Goal: Transaction & Acquisition: Purchase product/service

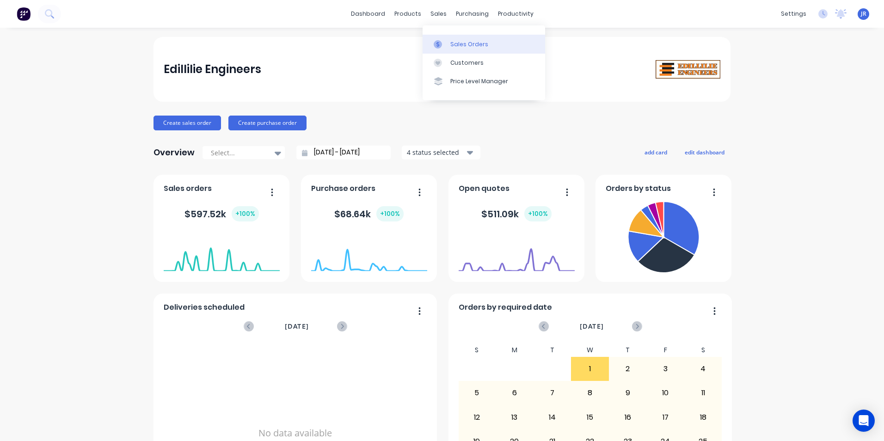
click at [452, 41] on div "Sales Orders" at bounding box center [469, 44] width 38 height 8
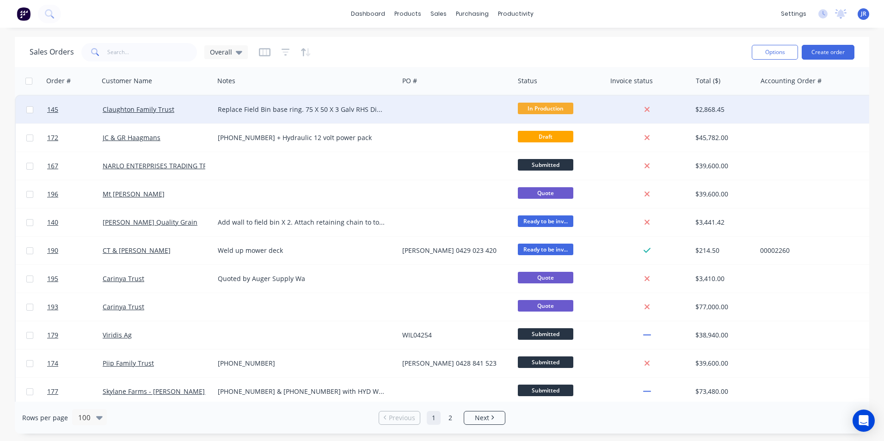
click at [194, 109] on div "Claughton Family Trust" at bounding box center [154, 109] width 103 height 9
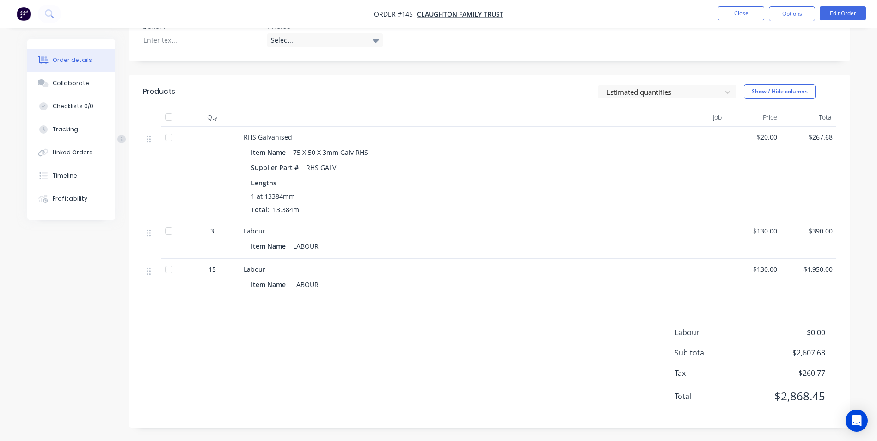
scroll to position [251, 0]
click at [724, 280] on div at bounding box center [690, 277] width 69 height 38
click at [837, 11] on button "Edit Order" at bounding box center [842, 13] width 46 height 14
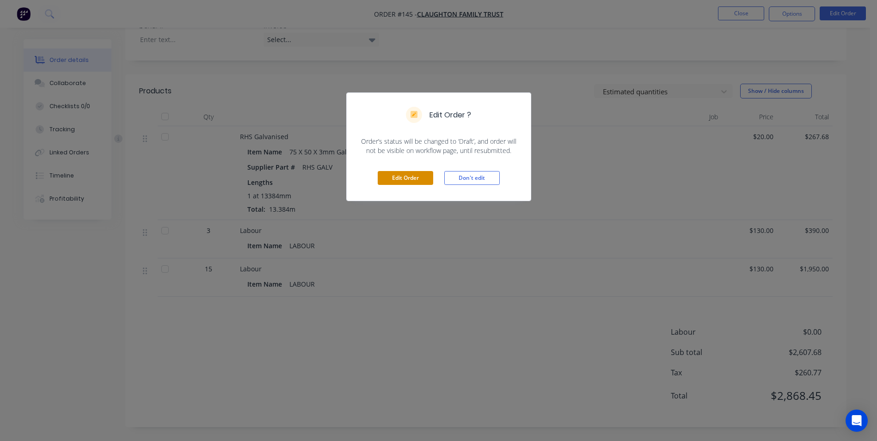
click at [425, 175] on button "Edit Order" at bounding box center [405, 178] width 55 height 14
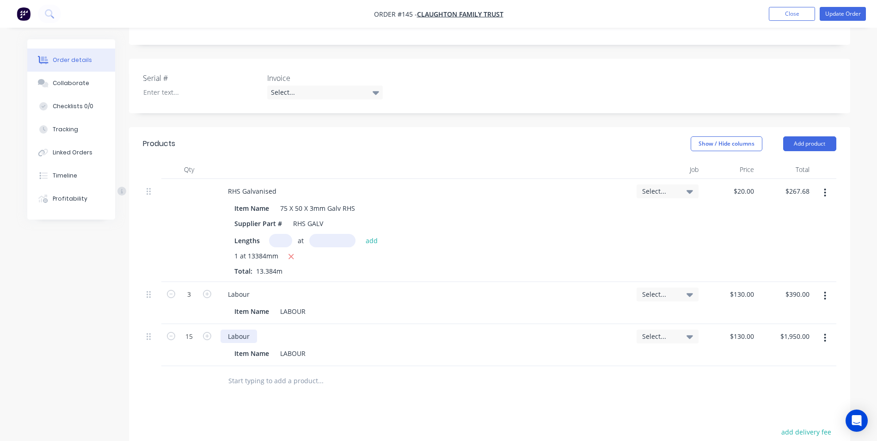
scroll to position [231, 0]
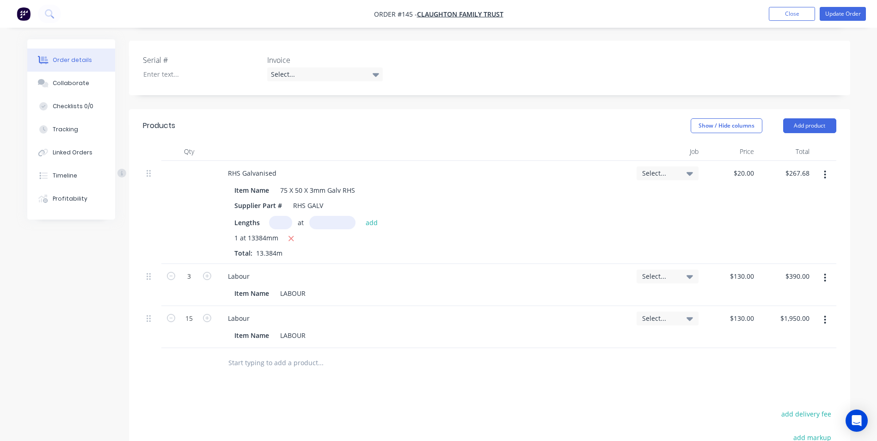
click at [822, 269] on button "button" at bounding box center [825, 277] width 22 height 17
click at [776, 351] on div "Delete" at bounding box center [792, 357] width 71 height 13
click at [186, 269] on input "15" at bounding box center [189, 276] width 24 height 14
type input "19.5"
type input "$2,535.00"
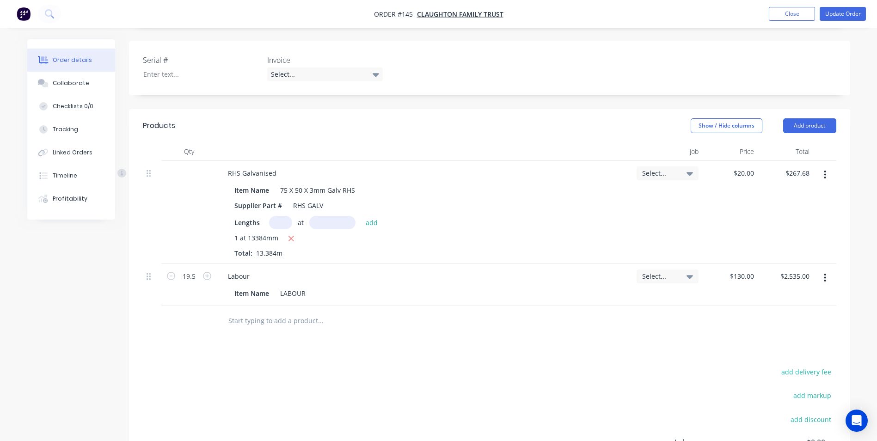
click at [206, 285] on div "19.5" at bounding box center [188, 285] width 55 height 42
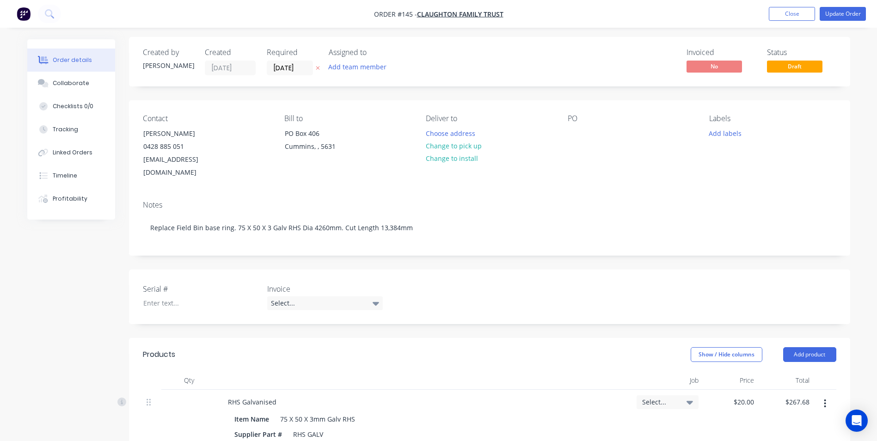
scroll to position [0, 0]
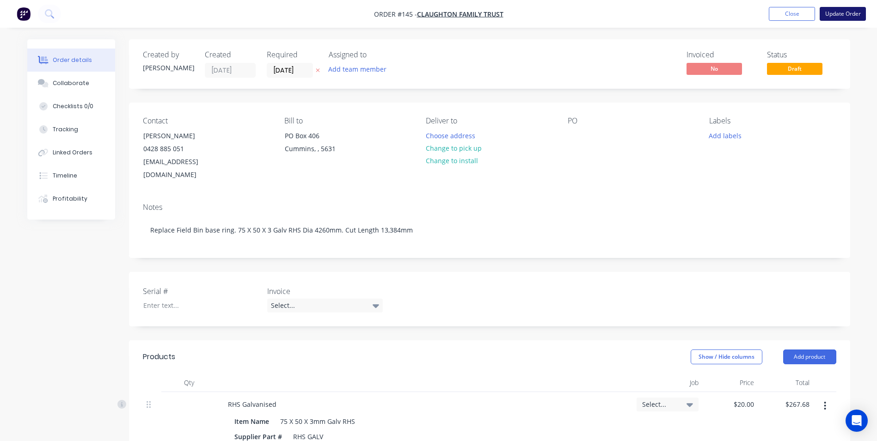
click at [839, 14] on button "Update Order" at bounding box center [842, 14] width 46 height 14
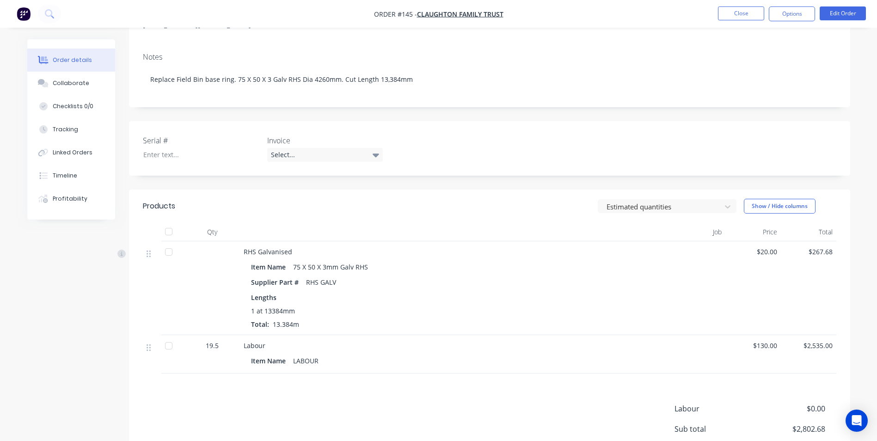
scroll to position [139, 0]
click at [854, 7] on button "Edit Order" at bounding box center [842, 13] width 46 height 14
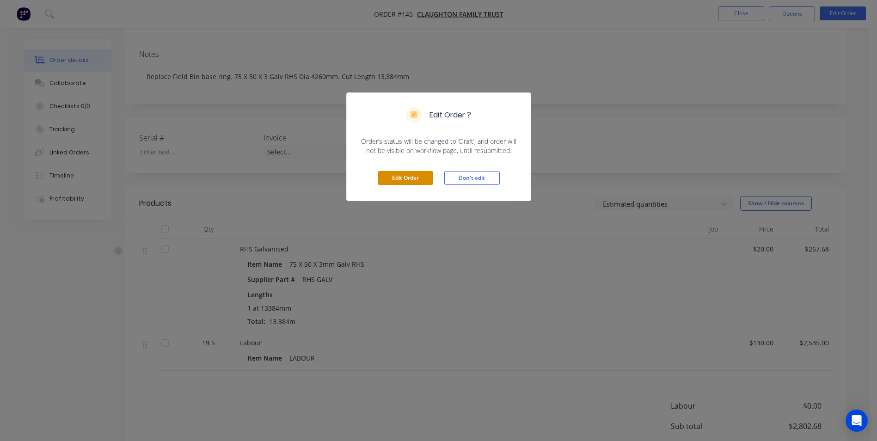
click at [391, 178] on button "Edit Order" at bounding box center [405, 178] width 55 height 14
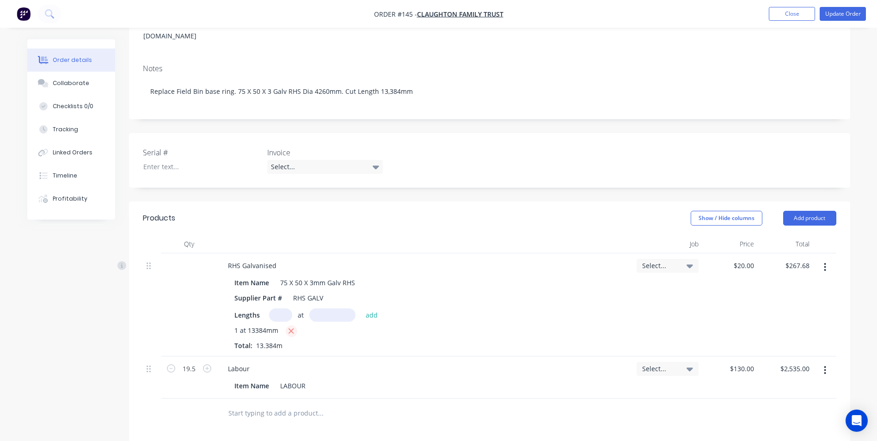
click at [292, 327] on icon "button" at bounding box center [291, 331] width 6 height 8
type input "$0.00"
drag, startPoint x: 286, startPoint y: 304, endPoint x: 301, endPoint y: 305, distance: 15.7
click at [287, 308] on input "text" at bounding box center [280, 314] width 23 height 13
click at [319, 308] on input "text" at bounding box center [332, 314] width 46 height 13
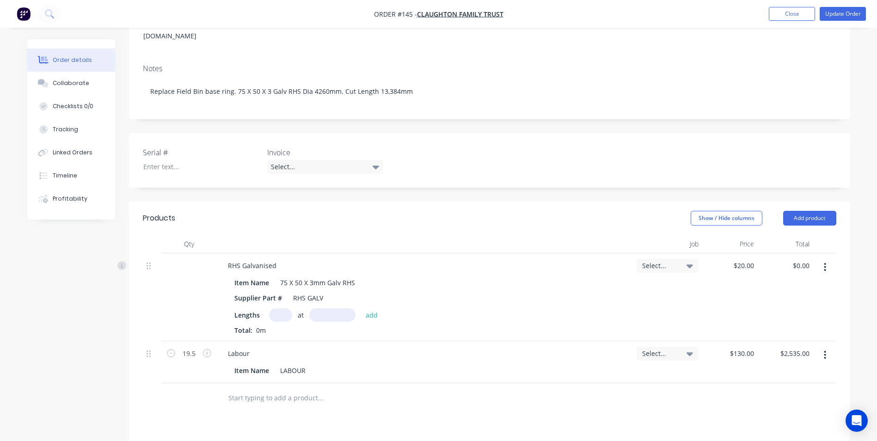
click at [284, 308] on input "text" at bounding box center [280, 314] width 23 height 13
type input "1"
type input "14400mm"
click at [370, 308] on button "add" at bounding box center [372, 314] width 22 height 12
type input "$288.00"
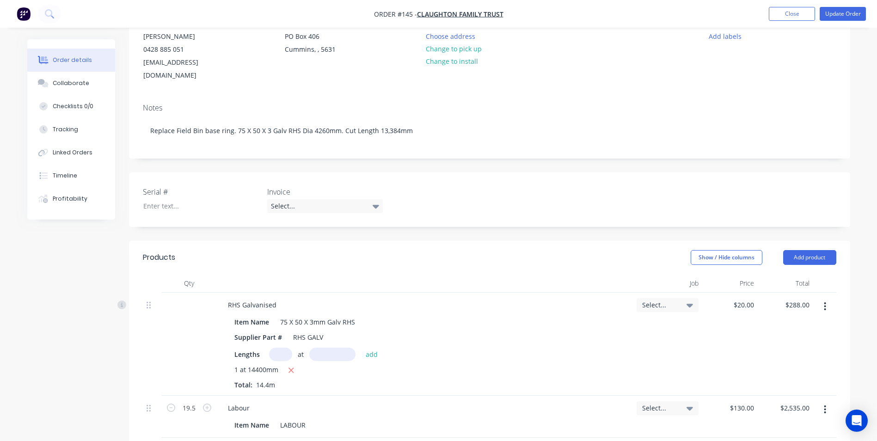
scroll to position [92, 0]
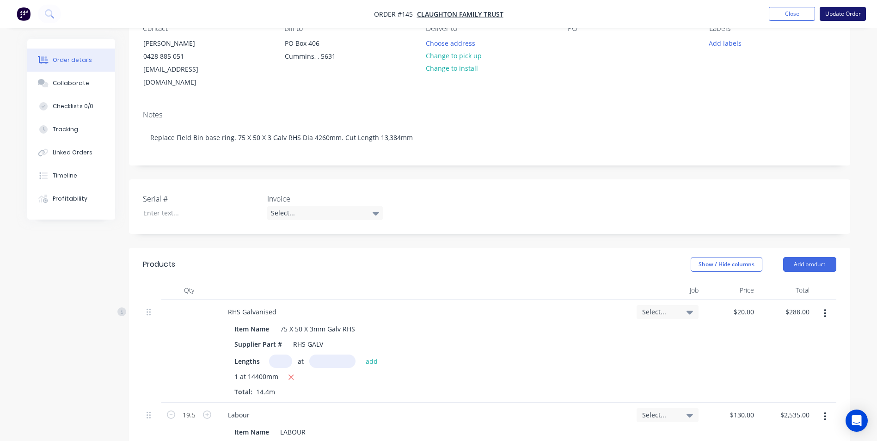
click at [847, 13] on button "Update Order" at bounding box center [842, 14] width 46 height 14
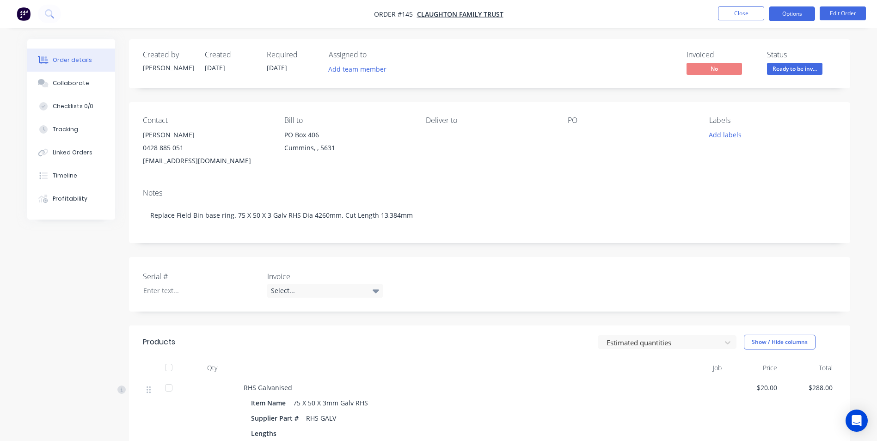
click at [797, 17] on button "Options" at bounding box center [792, 13] width 46 height 15
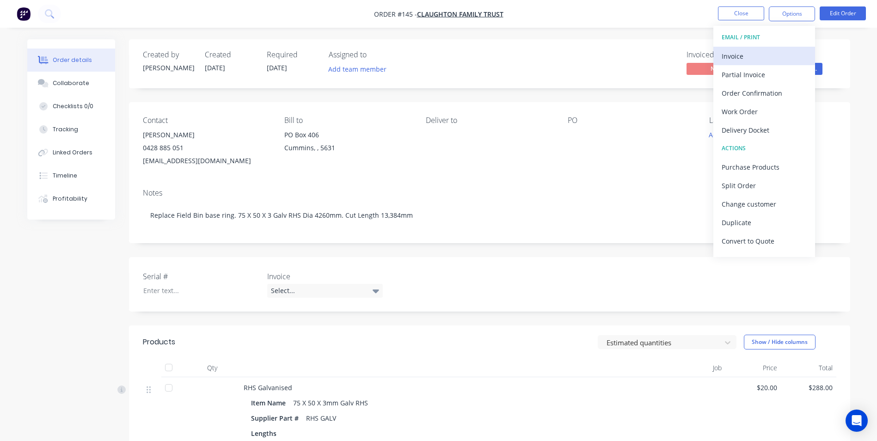
click at [757, 59] on div "Invoice" at bounding box center [763, 55] width 85 height 13
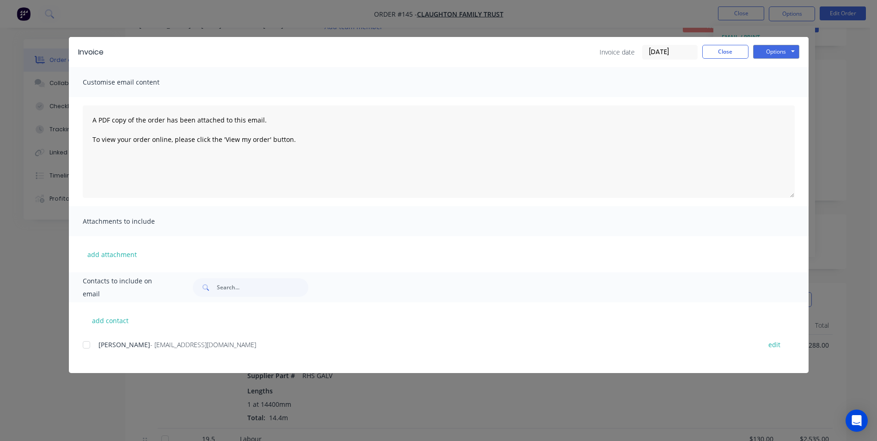
scroll to position [46, 0]
click at [86, 346] on div at bounding box center [86, 345] width 18 height 18
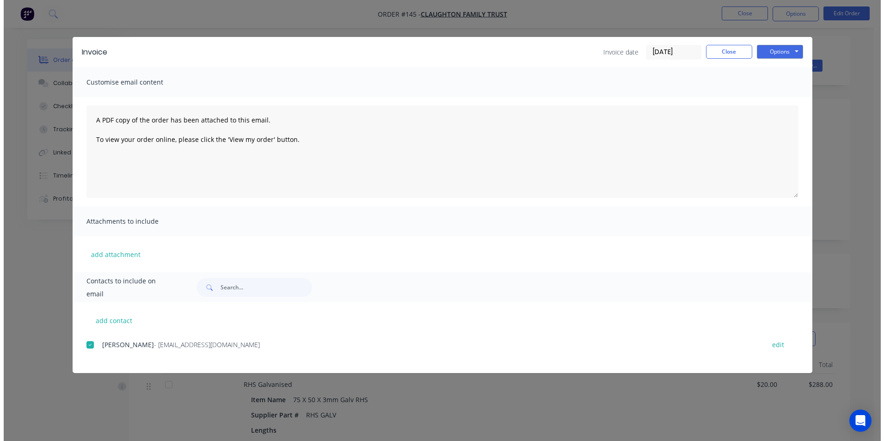
scroll to position [0, 0]
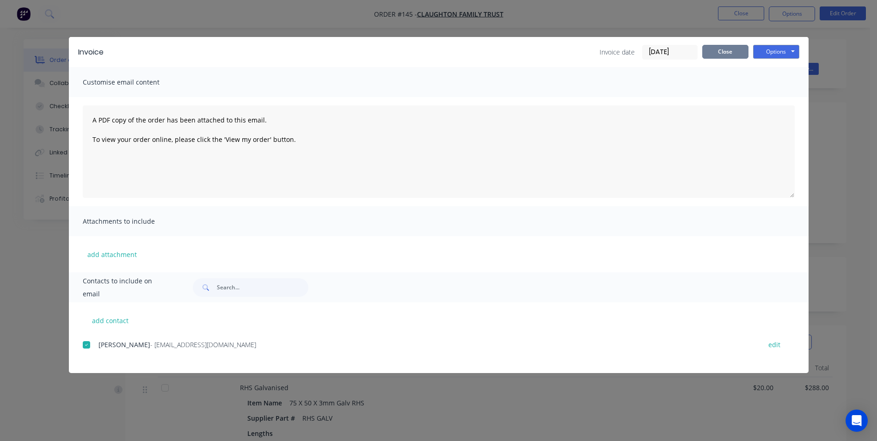
click at [735, 52] on button "Close" at bounding box center [725, 52] width 46 height 14
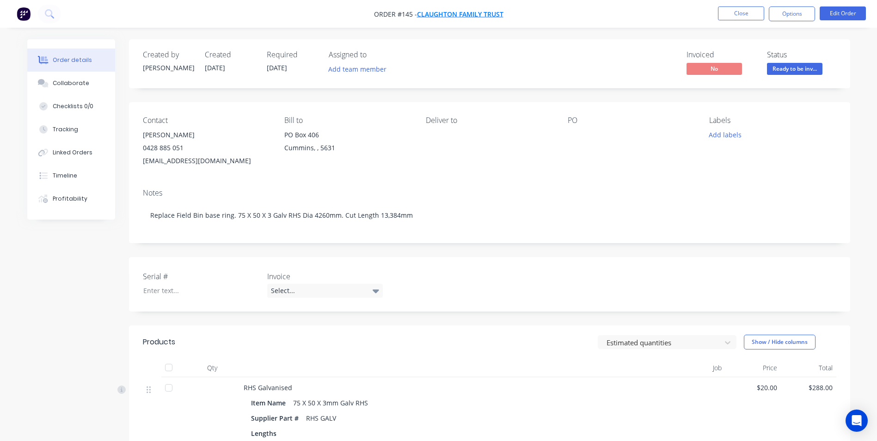
click at [485, 13] on span "Claughton Family Trust" at bounding box center [460, 14] width 86 height 9
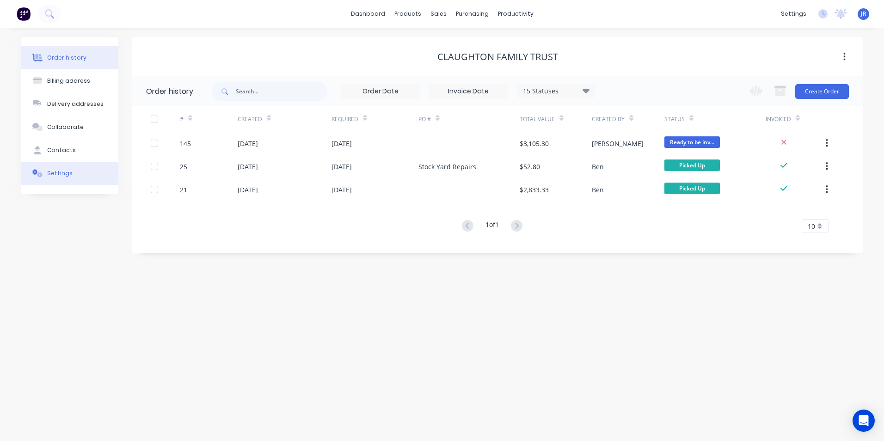
click at [63, 173] on div "Settings" at bounding box center [59, 173] width 25 height 8
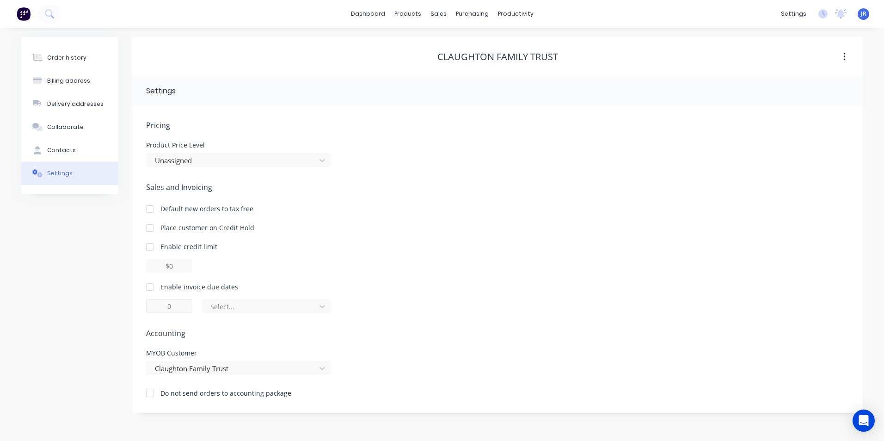
drag, startPoint x: 148, startPoint y: 287, endPoint x: 160, endPoint y: 305, distance: 21.3
click at [148, 287] on div at bounding box center [149, 287] width 18 height 18
drag, startPoint x: 169, startPoint y: 308, endPoint x: 178, endPoint y: 308, distance: 9.7
click at [178, 308] on input "1" at bounding box center [169, 306] width 46 height 14
type input "14"
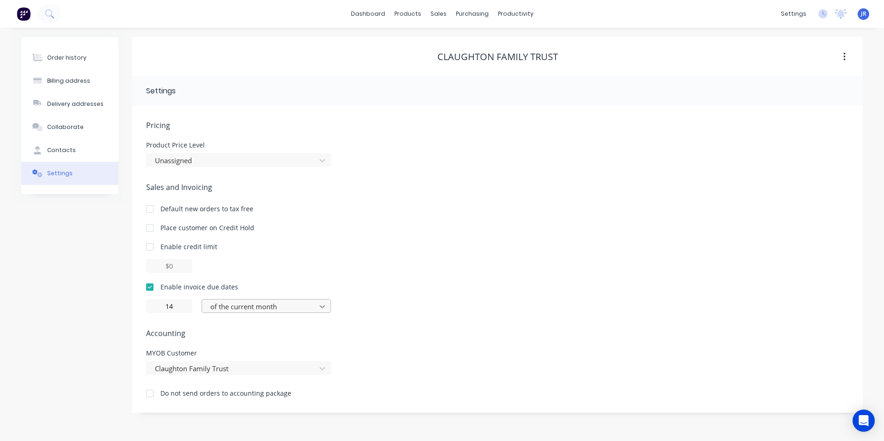
click at [321, 304] on icon at bounding box center [322, 306] width 9 height 9
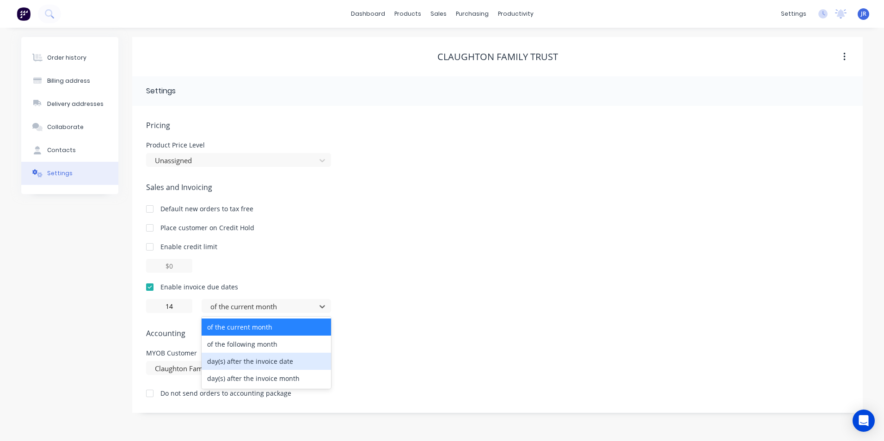
click at [302, 359] on div "day(s) after the invoice date" at bounding box center [266, 361] width 129 height 17
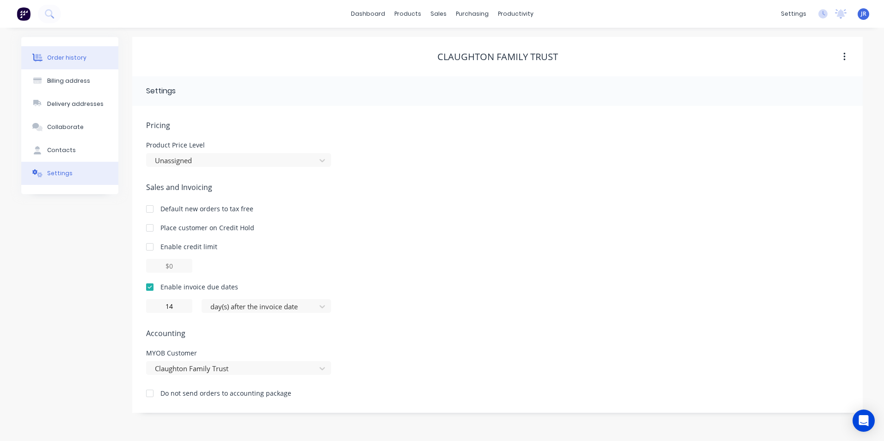
click at [65, 59] on div "Order history" at bounding box center [66, 58] width 39 height 8
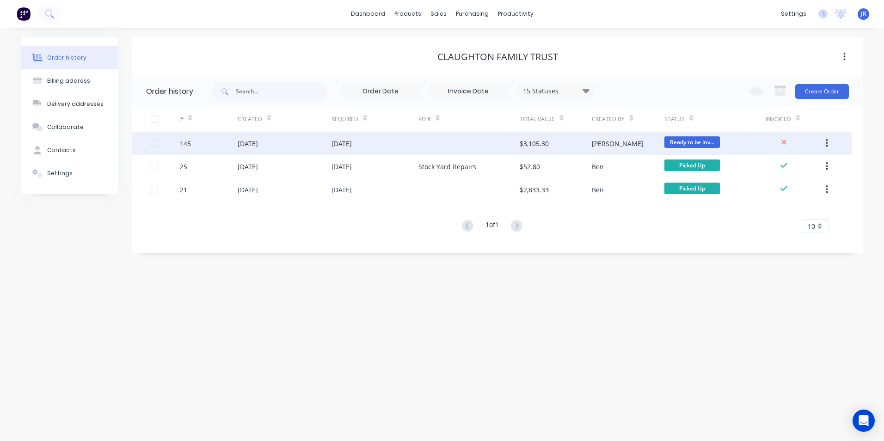
click at [439, 148] on div at bounding box center [468, 143] width 101 height 23
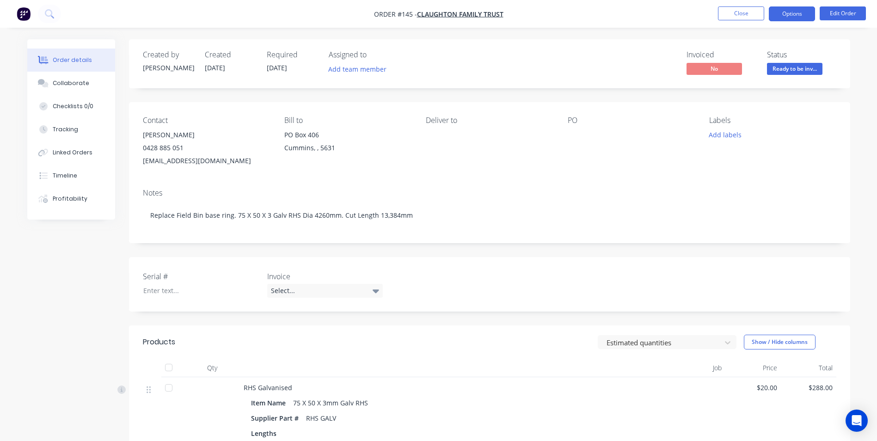
click at [785, 14] on button "Options" at bounding box center [792, 13] width 46 height 15
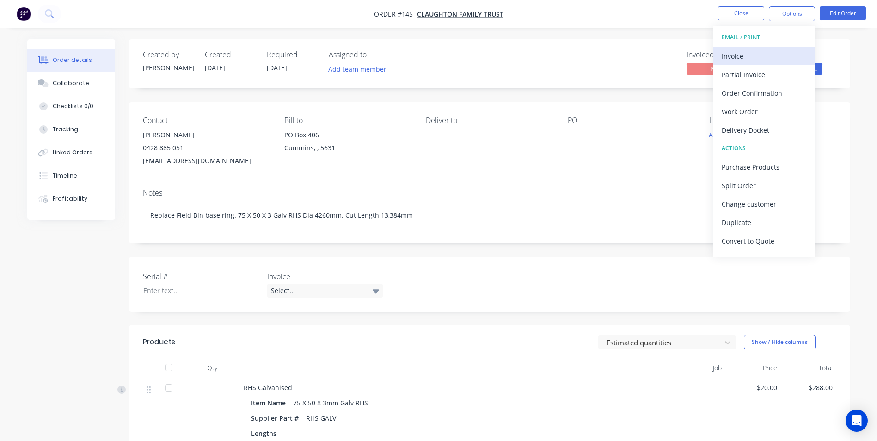
click at [746, 55] on div "Invoice" at bounding box center [763, 55] width 85 height 13
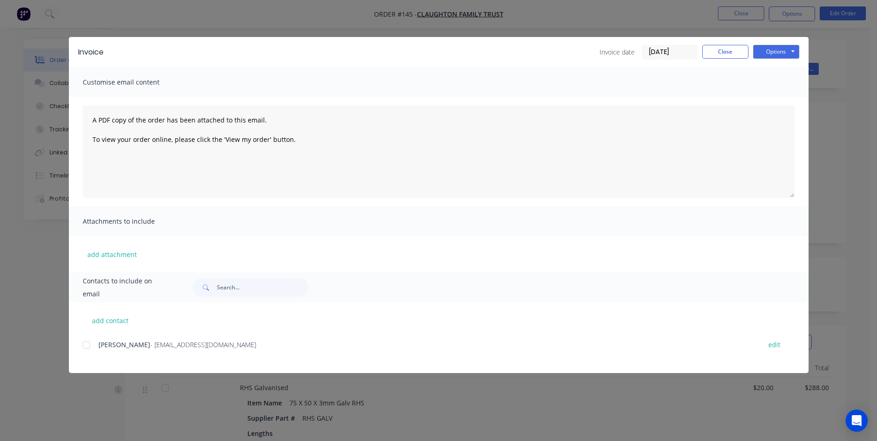
click at [86, 347] on div at bounding box center [86, 345] width 18 height 18
click at [774, 55] on button "Options" at bounding box center [776, 52] width 46 height 14
click at [787, 97] on button "Email" at bounding box center [782, 98] width 59 height 15
click at [738, 53] on button "Close" at bounding box center [725, 52] width 46 height 14
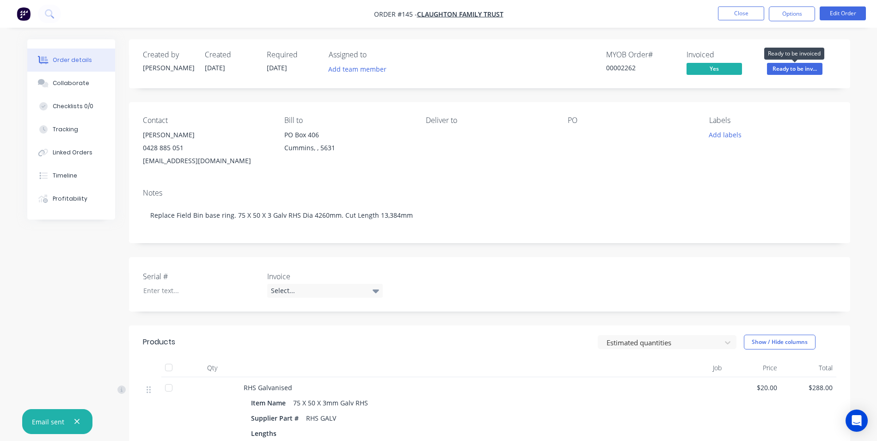
click at [806, 63] on span "Ready to be inv..." at bounding box center [794, 69] width 55 height 12
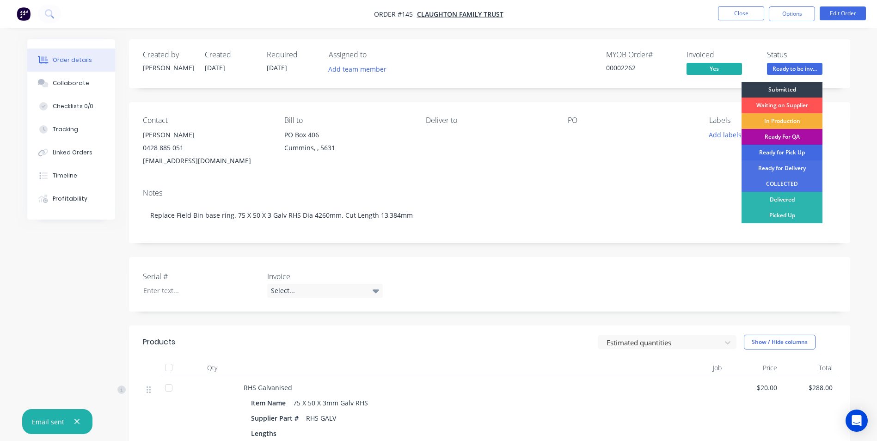
click at [778, 149] on div "Ready for Pick Up" at bounding box center [781, 153] width 81 height 16
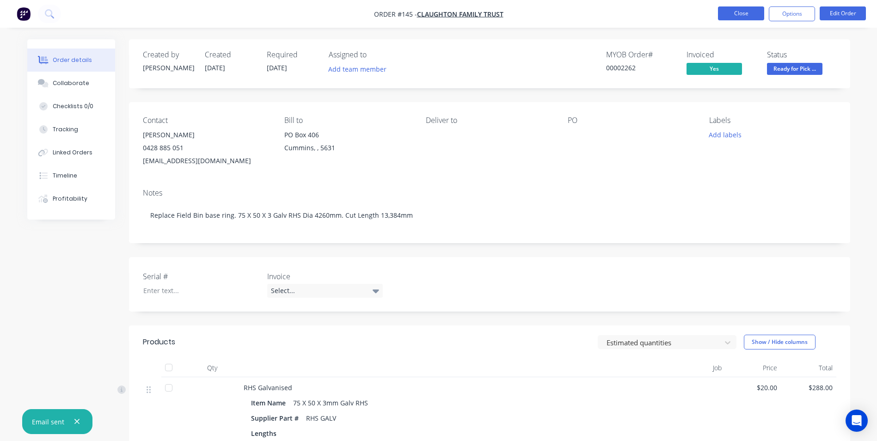
click at [733, 12] on button "Close" at bounding box center [741, 13] width 46 height 14
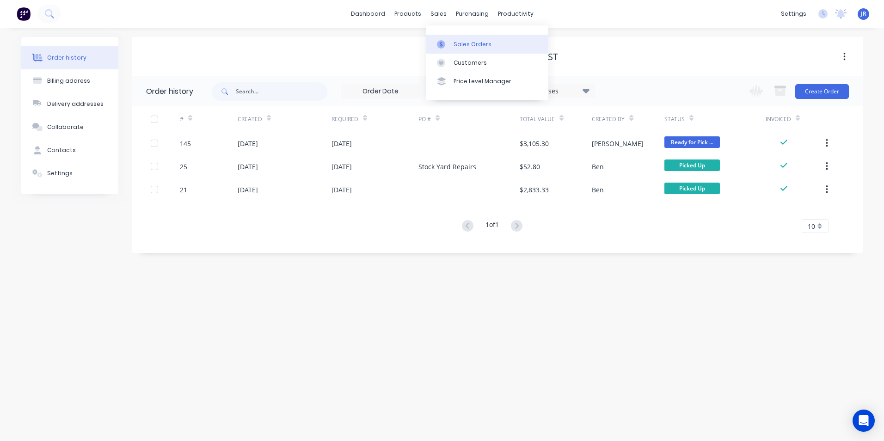
click at [457, 44] on div "Sales Orders" at bounding box center [472, 44] width 38 height 8
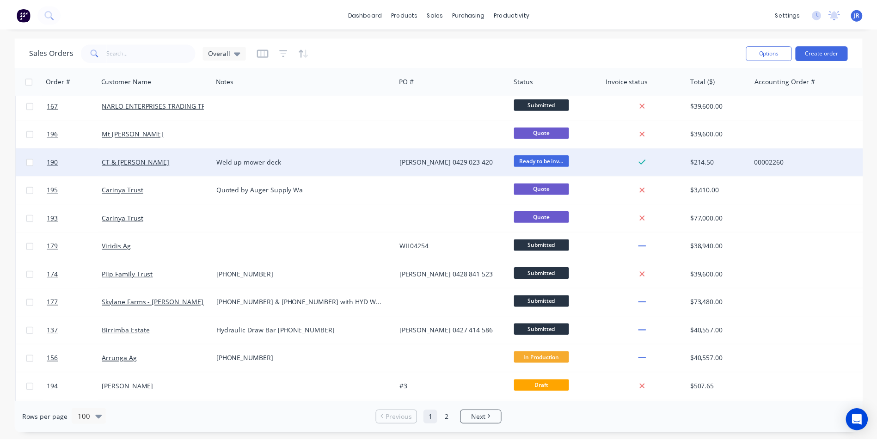
scroll to position [92, 0]
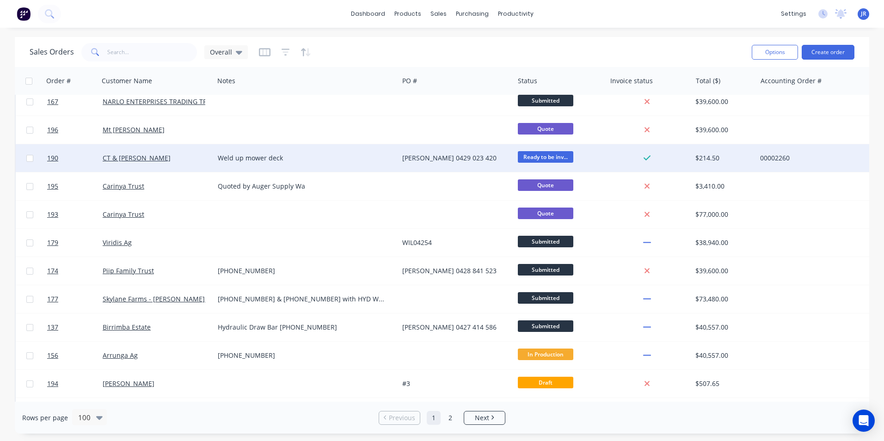
click at [369, 156] on div "Weld up mower deck" at bounding box center [302, 157] width 168 height 9
click at [193, 159] on div "CT & [PERSON_NAME]" at bounding box center [154, 157] width 103 height 9
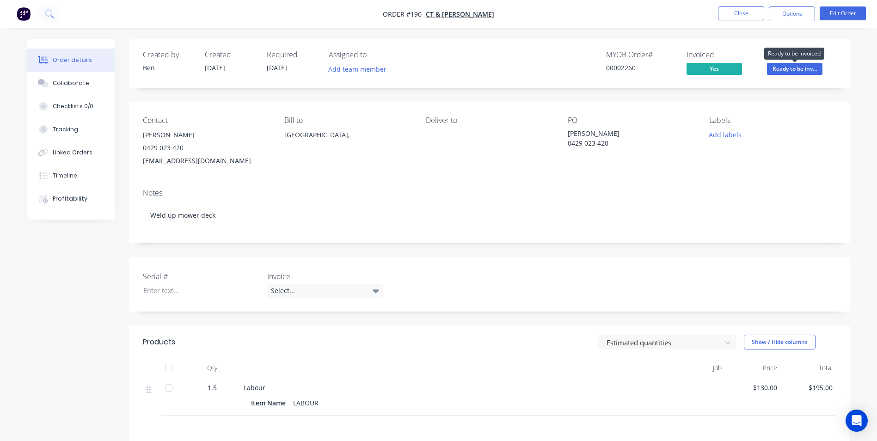
click at [794, 70] on span "Ready to be inv..." at bounding box center [794, 69] width 55 height 12
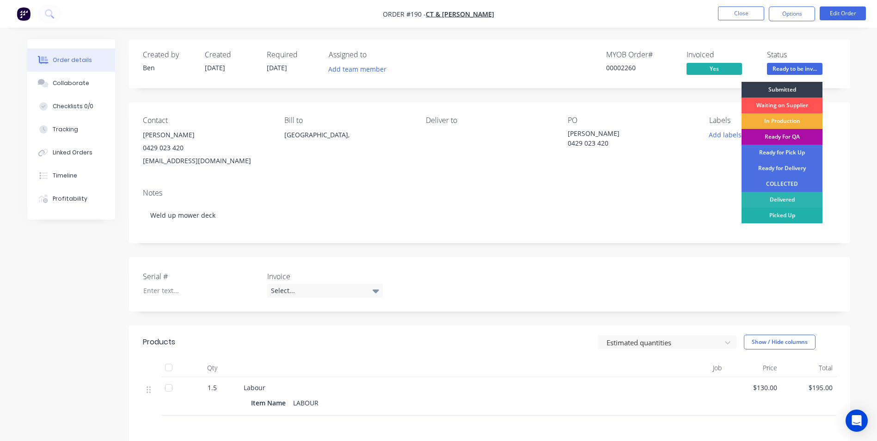
click at [803, 213] on div "Picked Up" at bounding box center [781, 216] width 81 height 16
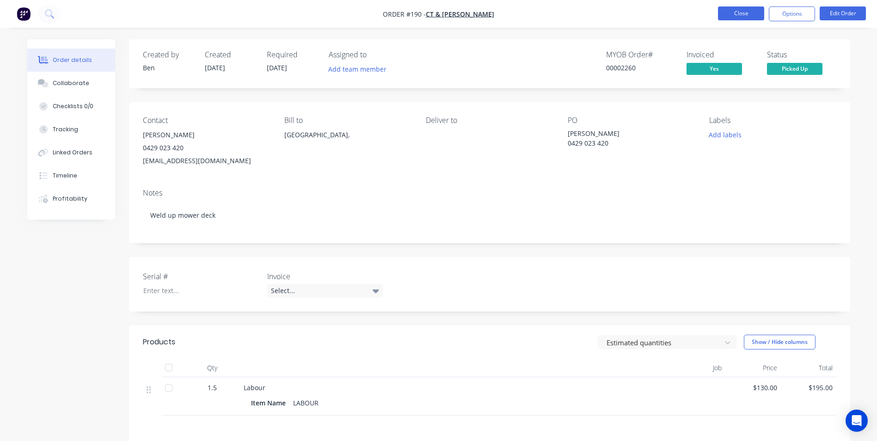
click at [732, 16] on button "Close" at bounding box center [741, 13] width 46 height 14
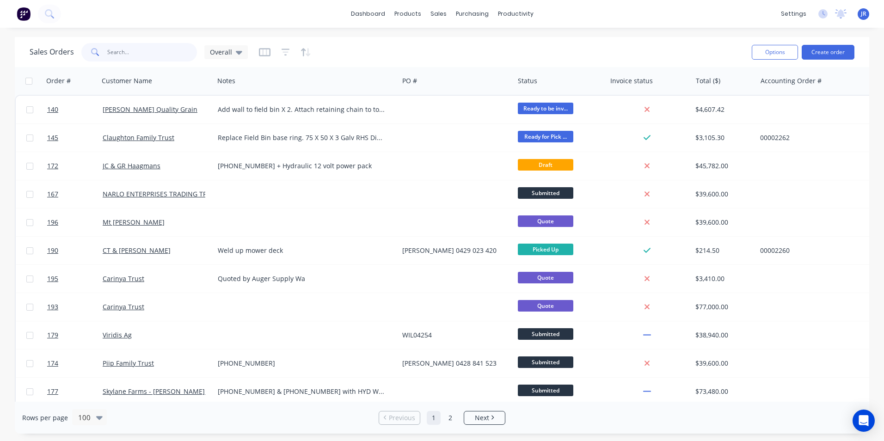
click at [172, 50] on input "text" at bounding box center [152, 52] width 90 height 18
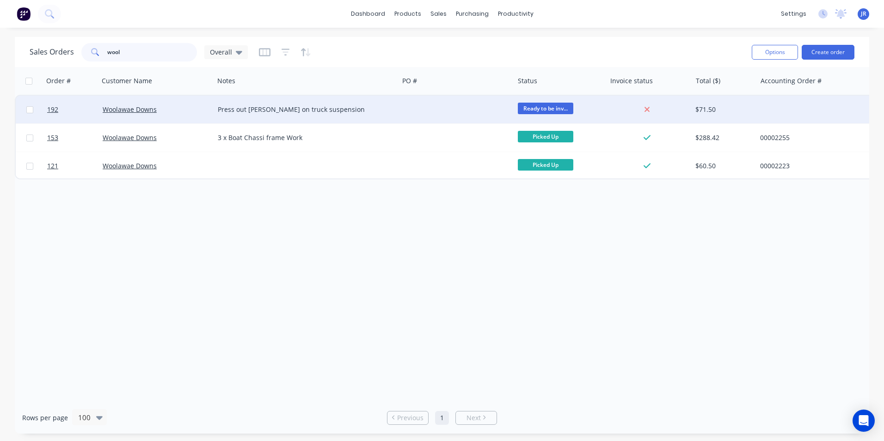
type input "wool"
click at [388, 110] on div "Press out [PERSON_NAME] on truck suspension" at bounding box center [306, 109] width 177 height 9
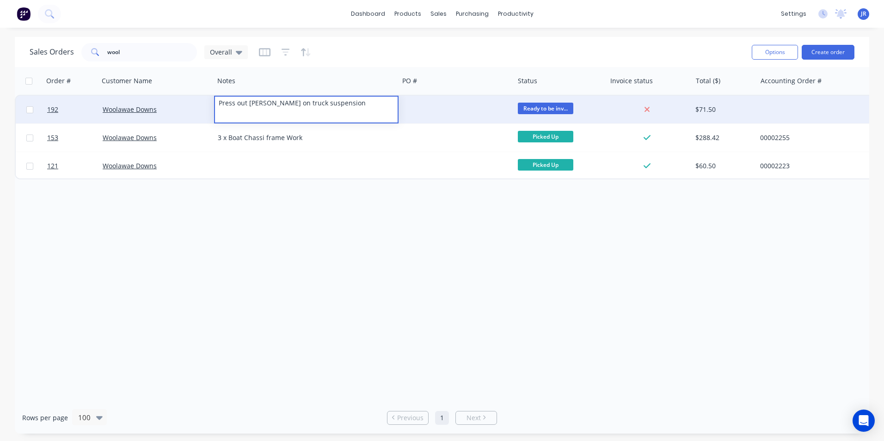
click at [440, 110] on div at bounding box center [455, 110] width 115 height 28
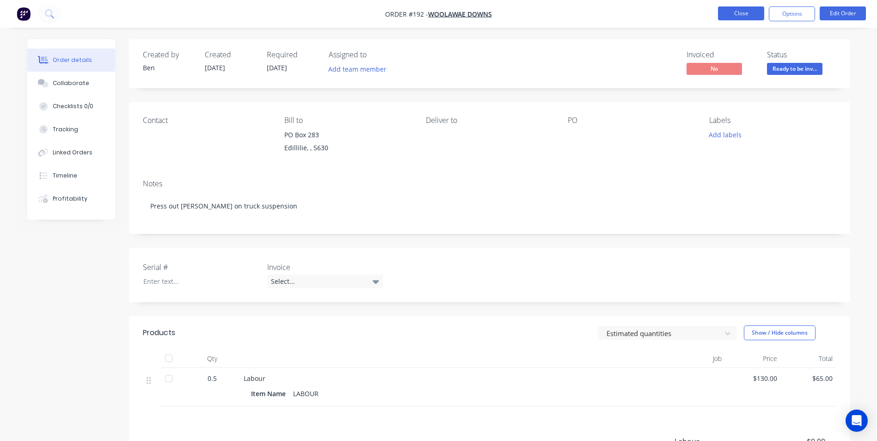
click at [744, 13] on button "Close" at bounding box center [741, 13] width 46 height 14
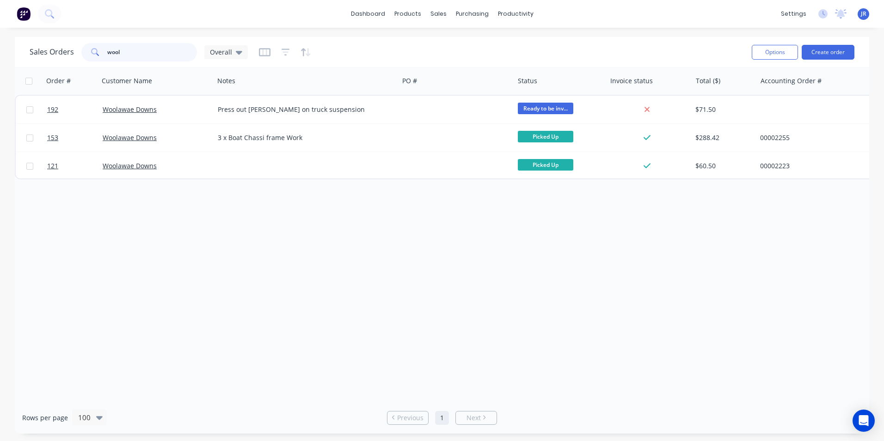
drag, startPoint x: 138, startPoint y: 60, endPoint x: 93, endPoint y: 51, distance: 45.6
click at [93, 51] on div "wool" at bounding box center [139, 52] width 116 height 18
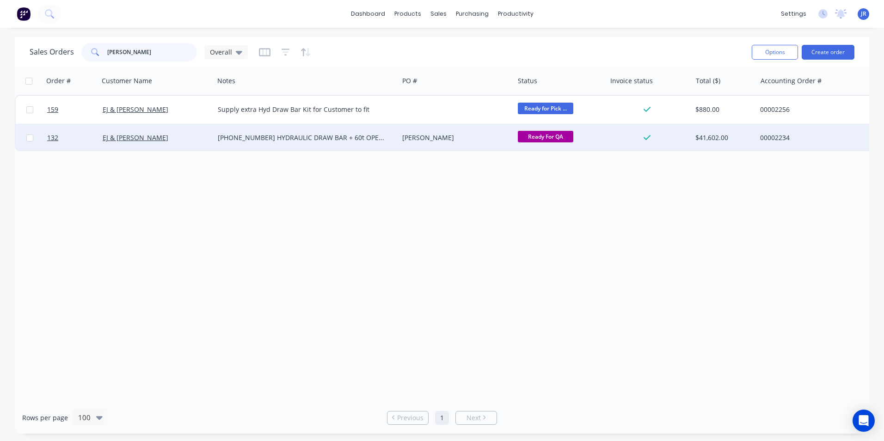
type input "[PERSON_NAME]"
click at [379, 140] on div "[PHONE_NUMBER] HYDRAULIC DRAW BAR + 60t OPEN TOP PTO + AUGER SHUT OFF AND UTE T…" at bounding box center [302, 137] width 168 height 9
click at [440, 140] on div "[PERSON_NAME]" at bounding box center [453, 137] width 103 height 9
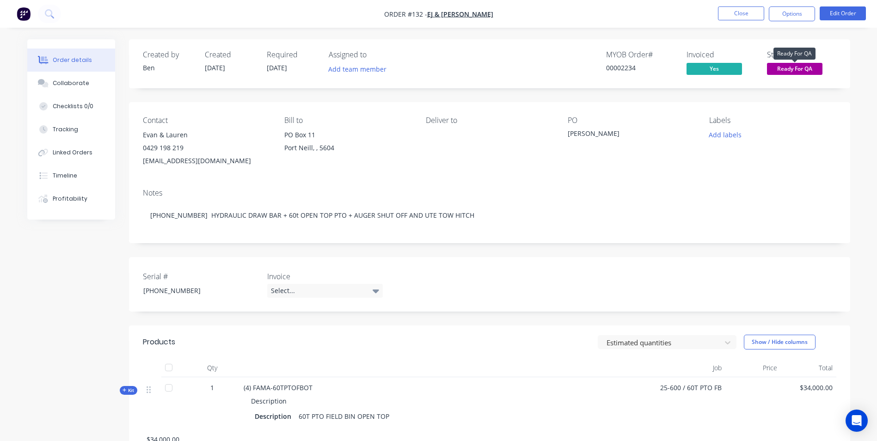
click at [776, 68] on span "Ready For QA" at bounding box center [794, 69] width 55 height 12
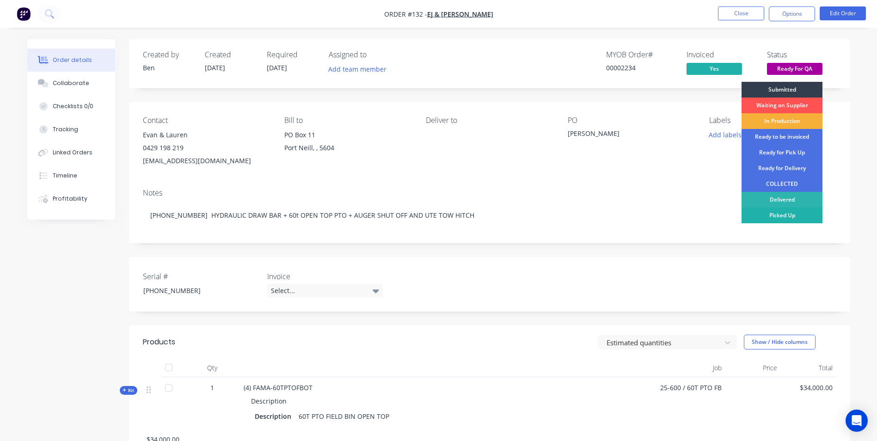
click at [791, 216] on div "Picked Up" at bounding box center [781, 216] width 81 height 16
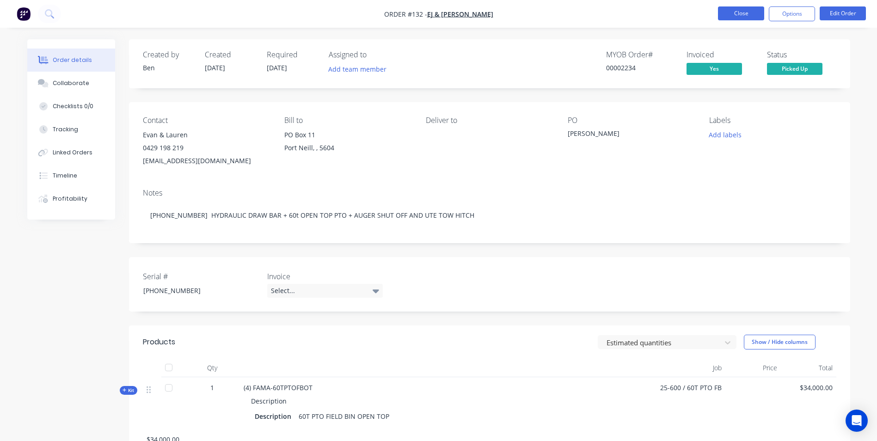
click at [741, 13] on button "Close" at bounding box center [741, 13] width 46 height 14
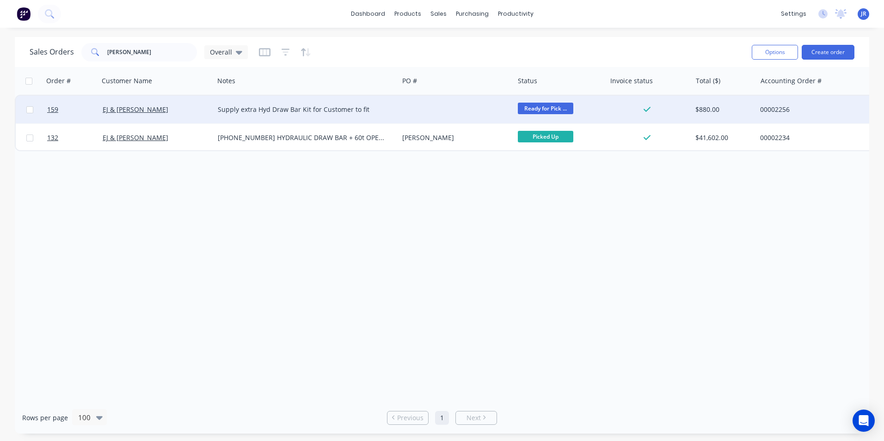
click at [325, 108] on div "Supply extra Hyd Draw Bar Kit for Customer to fit" at bounding box center [302, 109] width 168 height 9
click at [538, 110] on span "Ready for Pick ..." at bounding box center [545, 109] width 55 height 12
click at [543, 110] on span "Ready for Pick ..." at bounding box center [545, 109] width 55 height 12
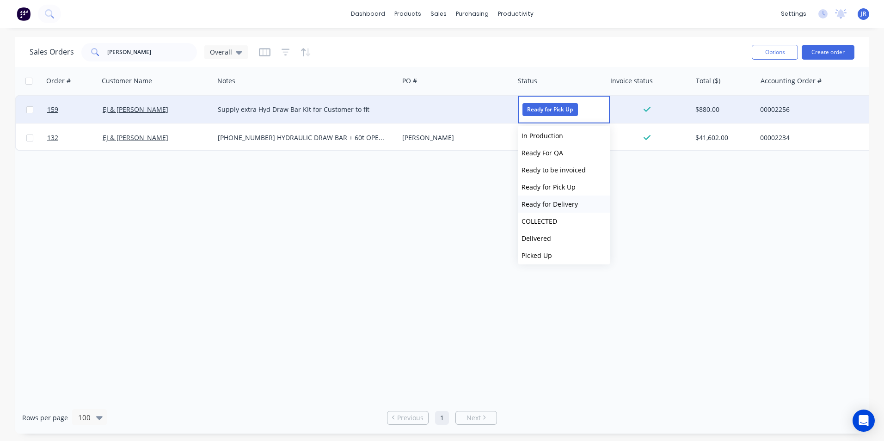
scroll to position [40, 0]
click at [566, 251] on button "Picked Up" at bounding box center [564, 252] width 92 height 17
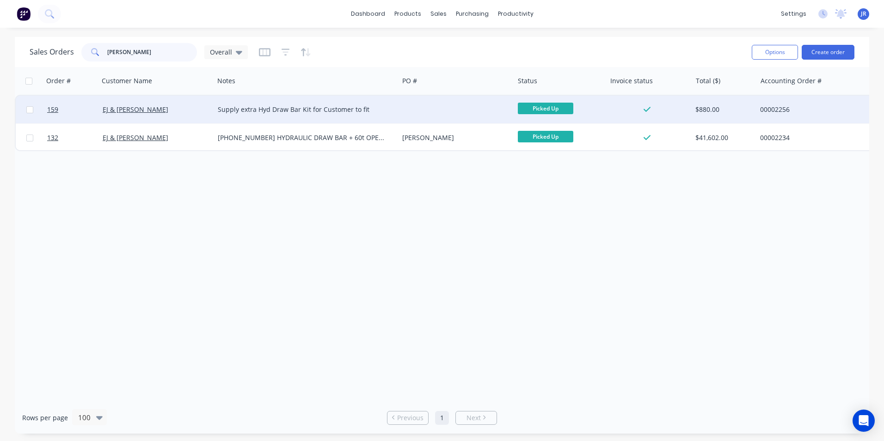
drag, startPoint x: 134, startPoint y: 52, endPoint x: 93, endPoint y: 50, distance: 41.2
click at [93, 50] on div "[PERSON_NAME]" at bounding box center [139, 52] width 116 height 18
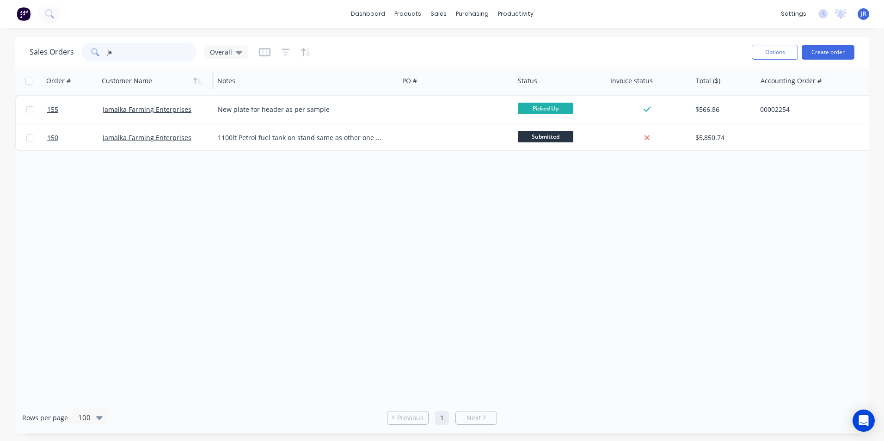
type input "j"
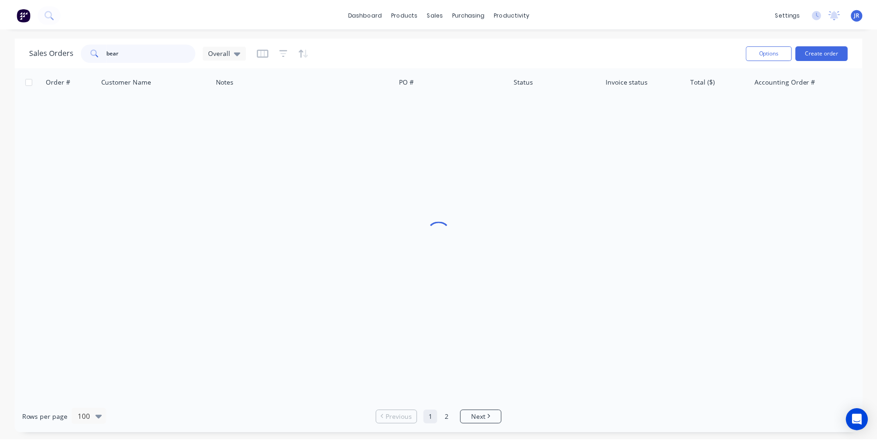
scroll to position [0, 0]
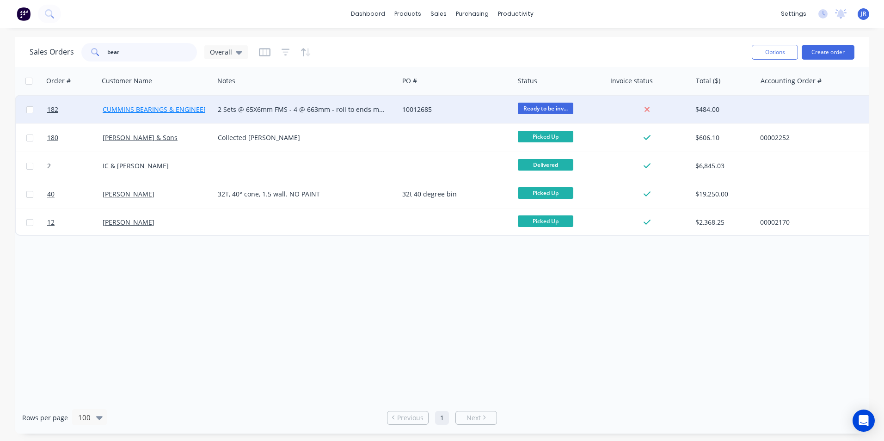
type input "bear"
click at [191, 109] on link "CUMMINS BEARINGS & ENGINEERING" at bounding box center [161, 109] width 116 height 9
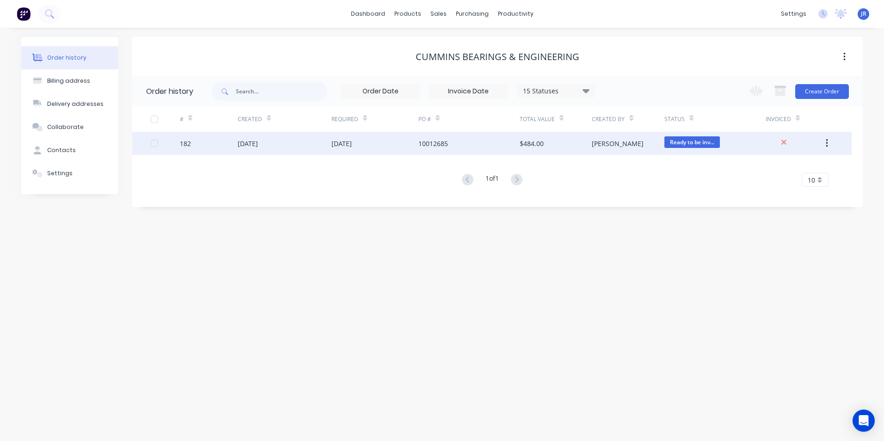
click at [325, 150] on div "[DATE]" at bounding box center [285, 143] width 94 height 23
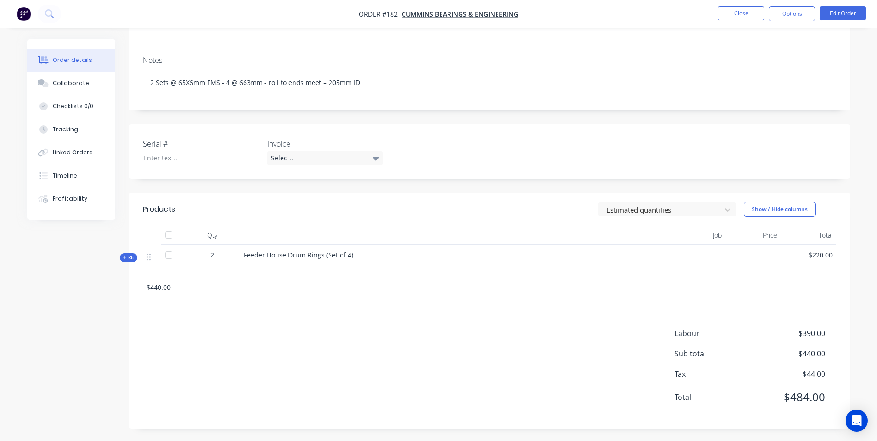
scroll to position [125, 0]
click at [792, 12] on button "Options" at bounding box center [792, 13] width 46 height 15
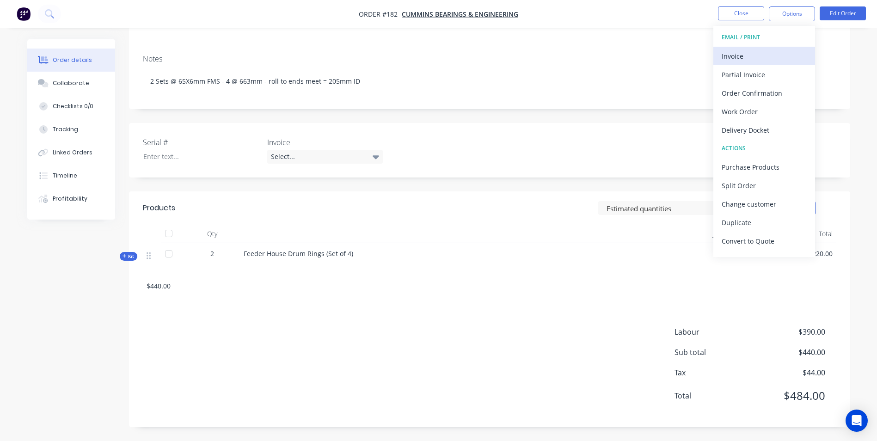
click at [757, 54] on div "Invoice" at bounding box center [763, 55] width 85 height 13
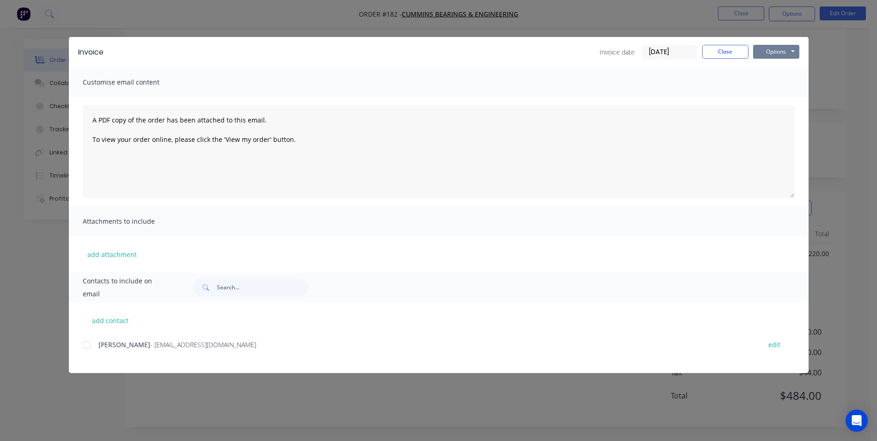
click at [760, 56] on button "Options" at bounding box center [776, 52] width 46 height 14
click at [768, 73] on button "Preview" at bounding box center [782, 68] width 59 height 15
click at [85, 346] on div at bounding box center [86, 345] width 18 height 18
click at [771, 53] on button "Options" at bounding box center [776, 52] width 46 height 14
click at [779, 96] on button "Email" at bounding box center [782, 98] width 59 height 15
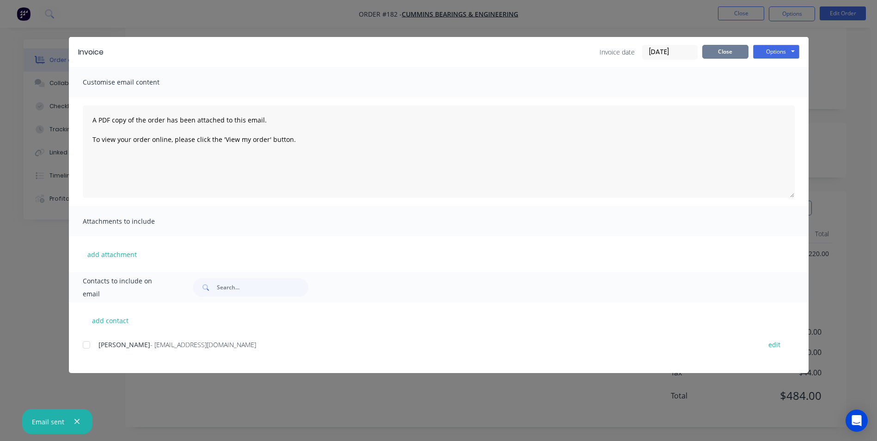
click at [736, 50] on button "Close" at bounding box center [725, 52] width 46 height 14
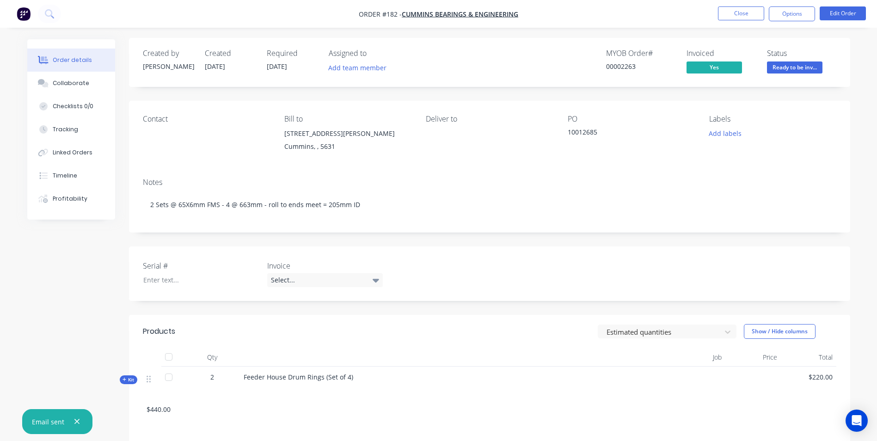
scroll to position [0, 0]
click at [444, 11] on span "CUMMINS BEARINGS & ENGINEERING" at bounding box center [460, 14] width 116 height 9
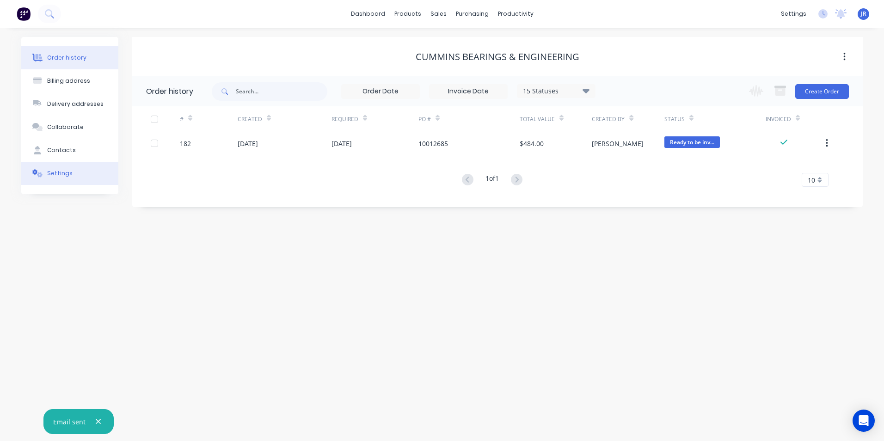
click at [67, 171] on div "Settings" at bounding box center [59, 173] width 25 height 8
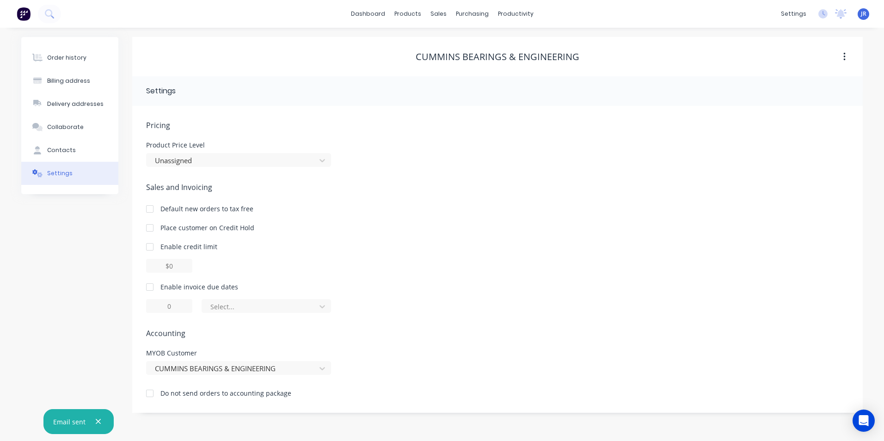
drag, startPoint x: 151, startPoint y: 288, endPoint x: 155, endPoint y: 299, distance: 10.8
click at [151, 290] on div at bounding box center [149, 287] width 18 height 18
drag, startPoint x: 167, startPoint y: 307, endPoint x: 203, endPoint y: 304, distance: 35.8
click at [203, 304] on div "1 of the current month" at bounding box center [497, 306] width 702 height 14
type input "14"
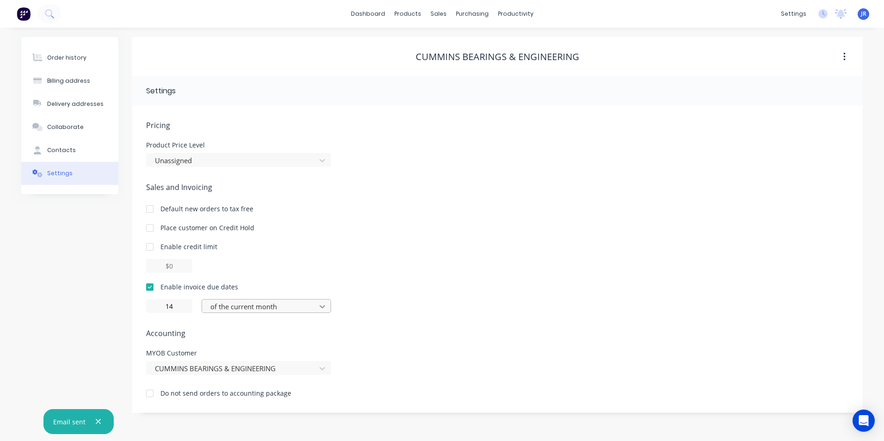
click at [318, 304] on icon at bounding box center [322, 306] width 9 height 9
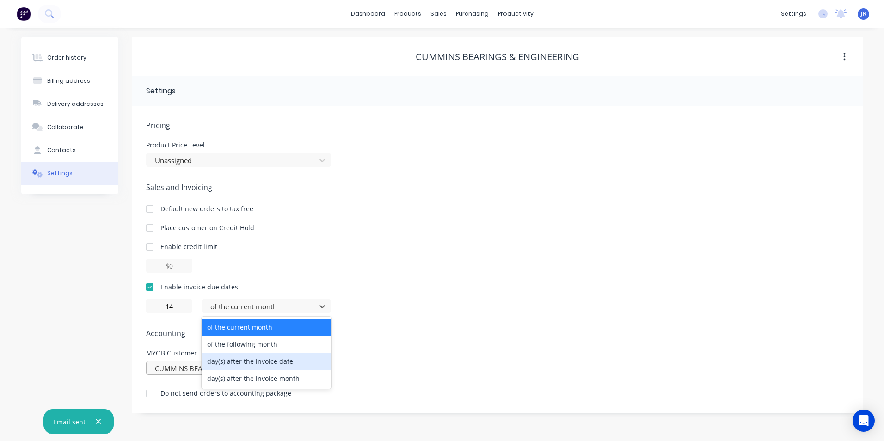
click at [309, 363] on div "day(s) after the invoice date" at bounding box center [266, 361] width 129 height 17
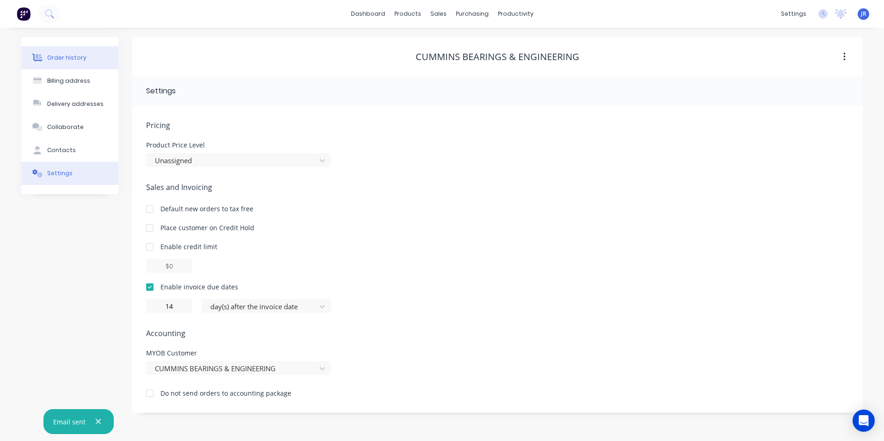
click at [71, 54] on button "Order history" at bounding box center [69, 57] width 97 height 23
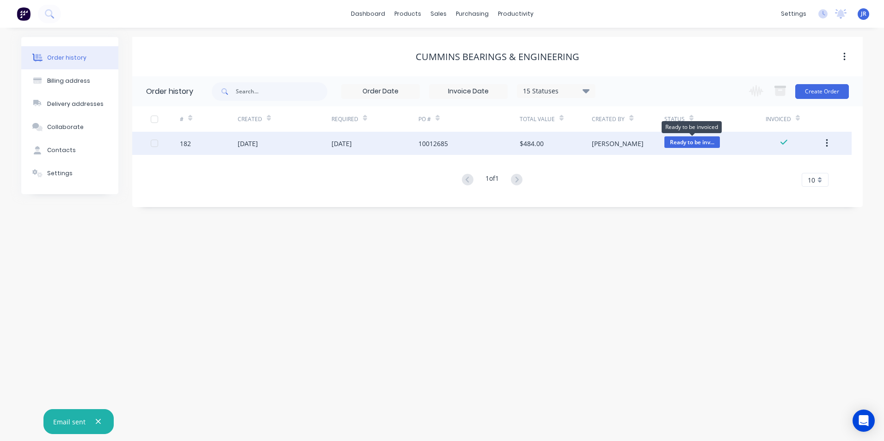
click at [684, 143] on span "Ready to be inv..." at bounding box center [691, 142] width 55 height 12
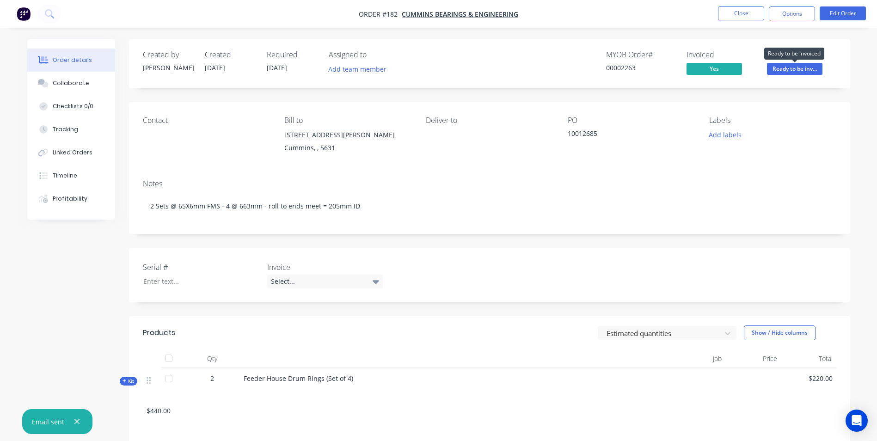
click at [789, 70] on span "Ready to be inv..." at bounding box center [794, 69] width 55 height 12
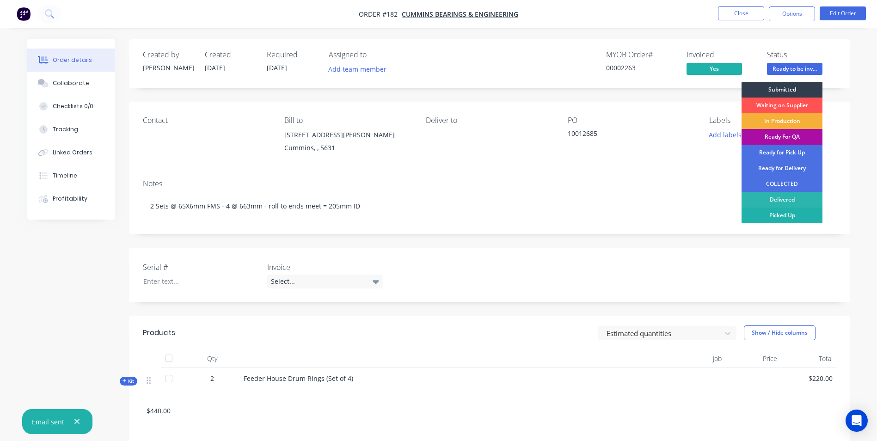
click at [805, 216] on div "Picked Up" at bounding box center [781, 216] width 81 height 16
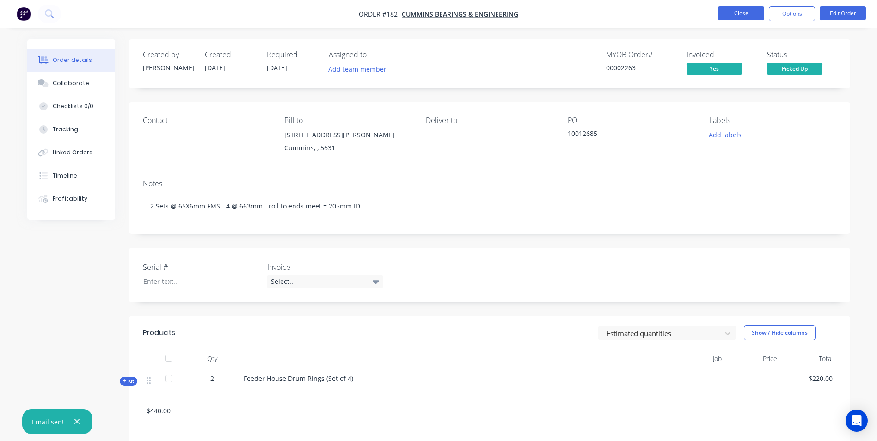
click at [744, 9] on button "Close" at bounding box center [741, 13] width 46 height 14
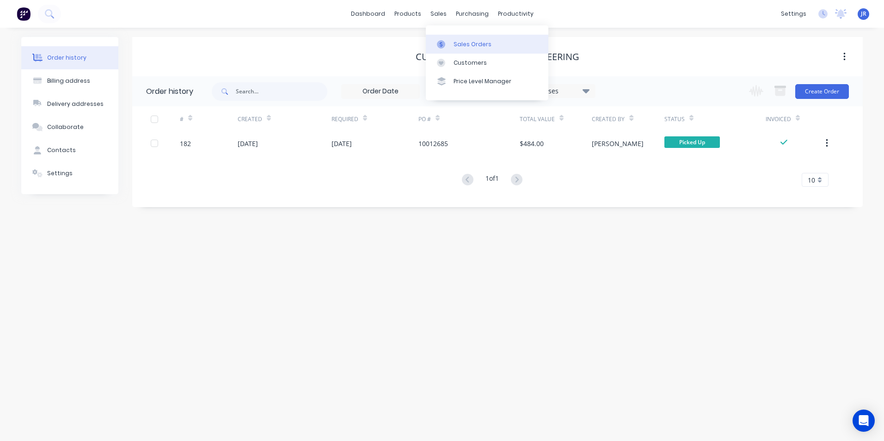
click at [460, 45] on div "Sales Orders" at bounding box center [472, 44] width 38 height 8
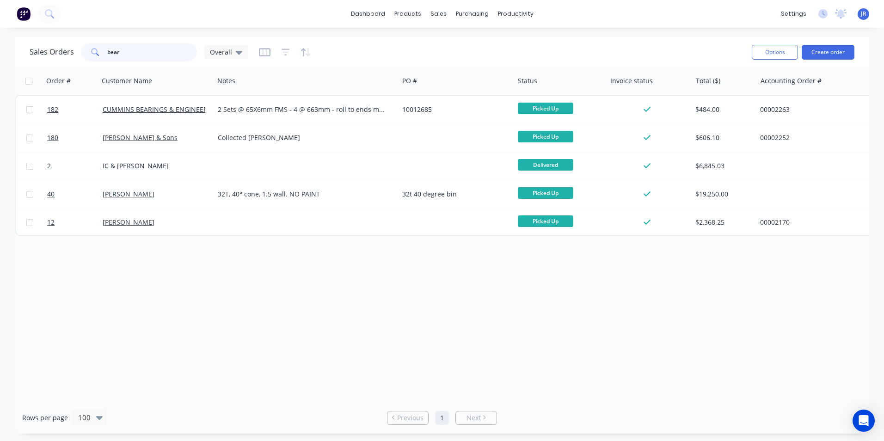
drag, startPoint x: 158, startPoint y: 58, endPoint x: 86, endPoint y: 59, distance: 72.1
click at [86, 58] on div "bear" at bounding box center [139, 52] width 116 height 18
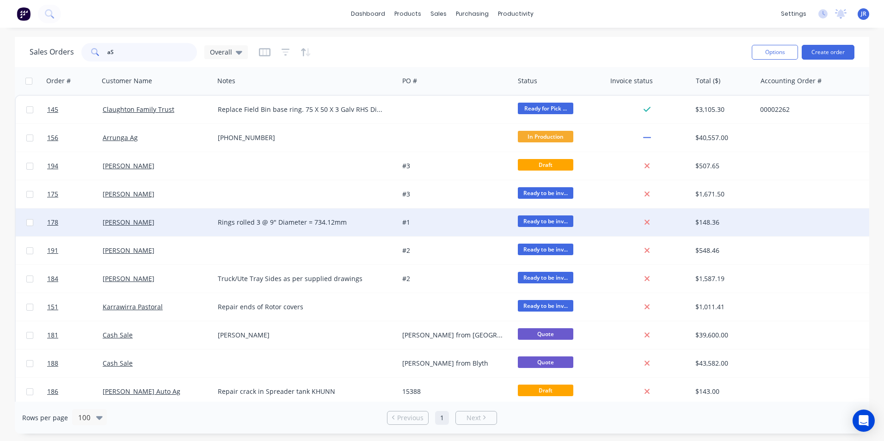
type input "aS"
click at [265, 222] on div "Rings rolled 3 @ 9" Diameter = 734.12mm" at bounding box center [302, 222] width 168 height 9
click at [205, 226] on div "[PERSON_NAME]" at bounding box center [154, 222] width 103 height 9
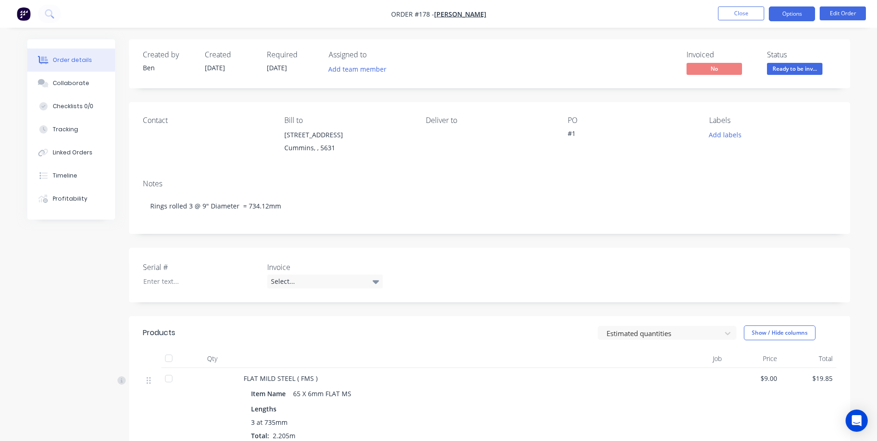
click at [792, 15] on button "Options" at bounding box center [792, 13] width 46 height 15
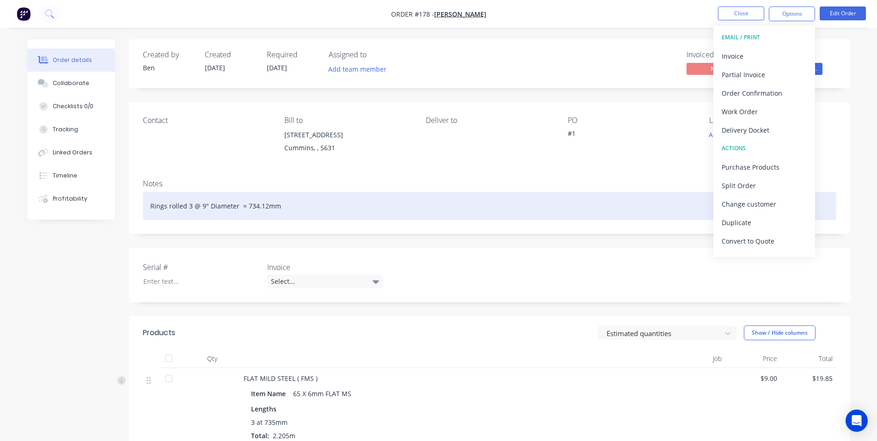
click at [579, 194] on div "Rings rolled 3 @ 9" Diameter = 734.12mm" at bounding box center [489, 206] width 693 height 28
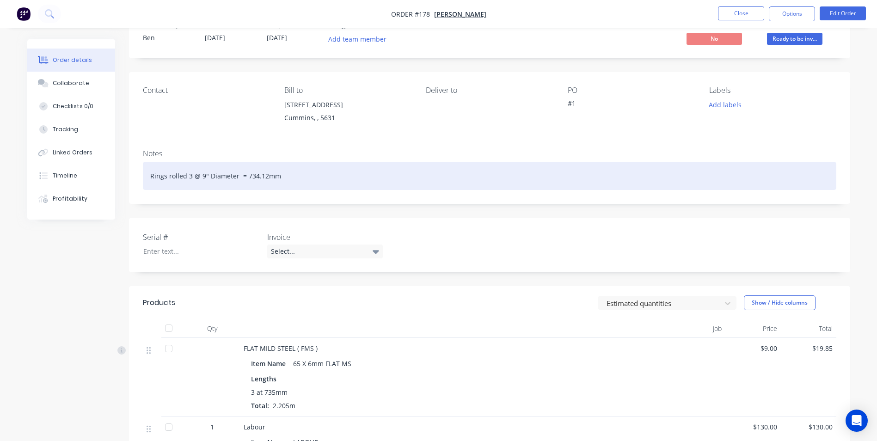
scroll to position [208, 0]
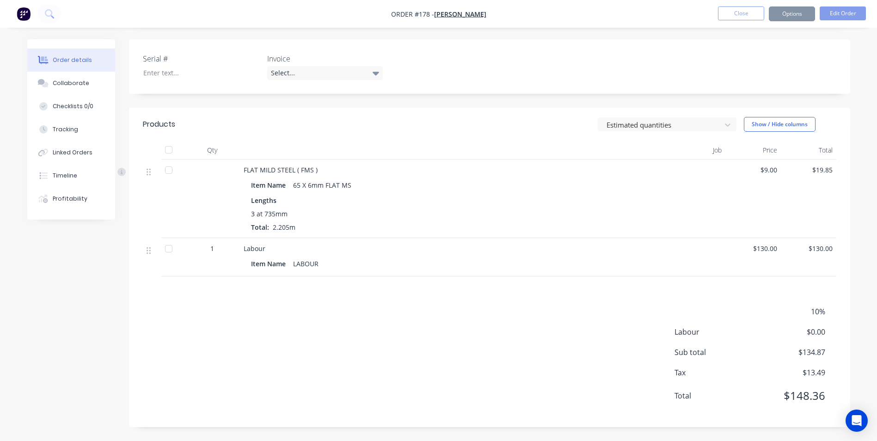
click at [783, 311] on span "10%" at bounding box center [790, 311] width 68 height 11
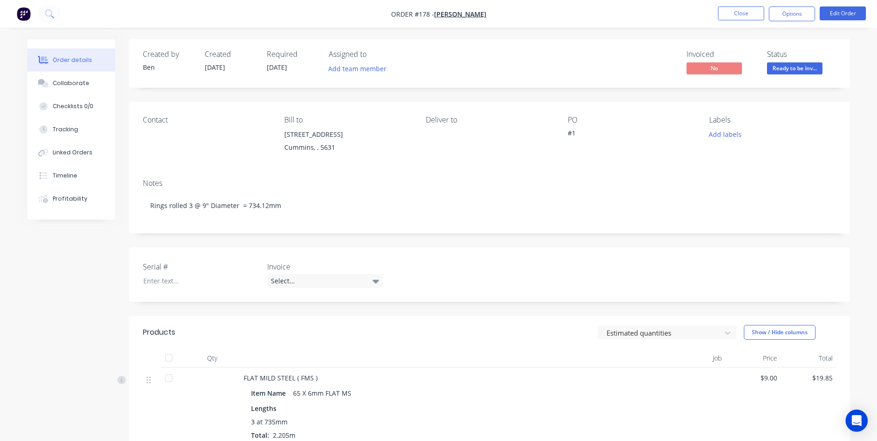
scroll to position [0, 0]
click at [785, 14] on button "Options" at bounding box center [792, 13] width 46 height 15
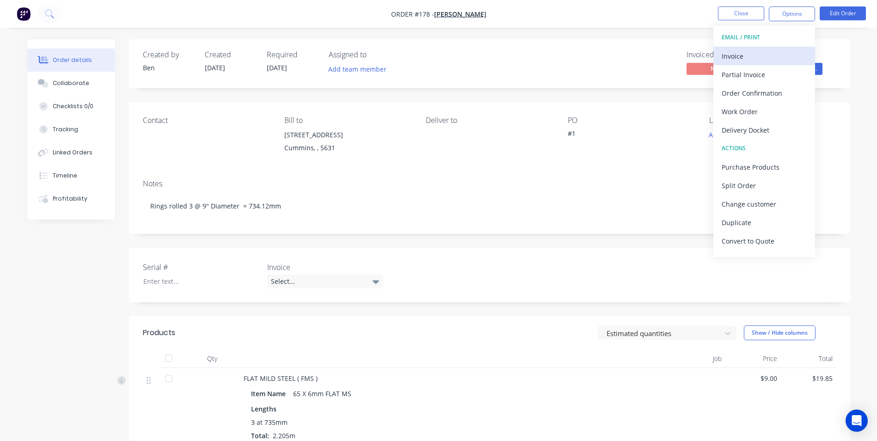
click at [757, 52] on div "Invoice" at bounding box center [763, 55] width 85 height 13
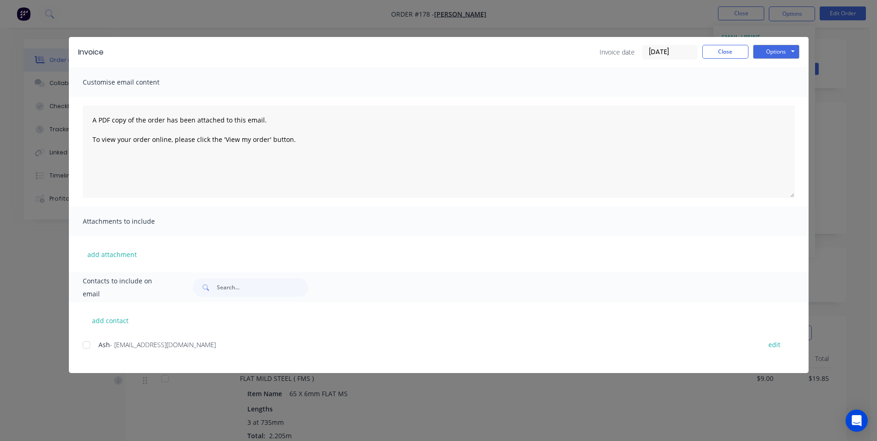
click at [87, 348] on div at bounding box center [86, 345] width 18 height 18
click at [772, 54] on button "Options" at bounding box center [776, 52] width 46 height 14
click at [784, 100] on button "Email" at bounding box center [782, 98] width 59 height 15
click at [732, 55] on button "Close" at bounding box center [725, 52] width 46 height 14
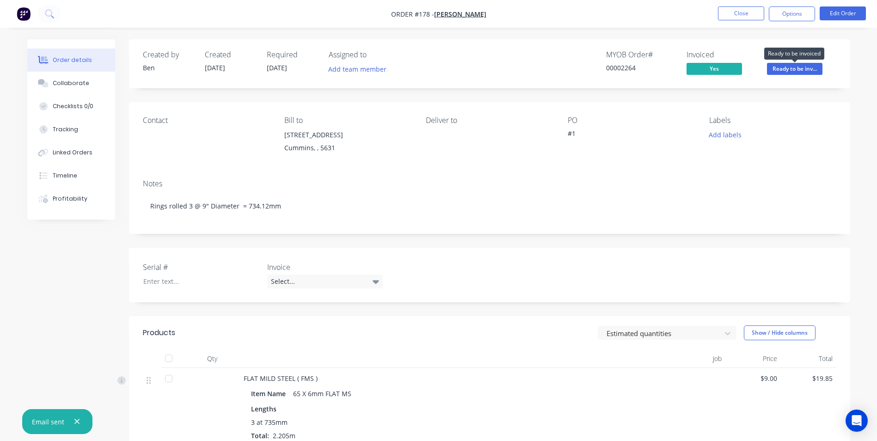
click at [795, 71] on span "Ready to be inv..." at bounding box center [794, 69] width 55 height 12
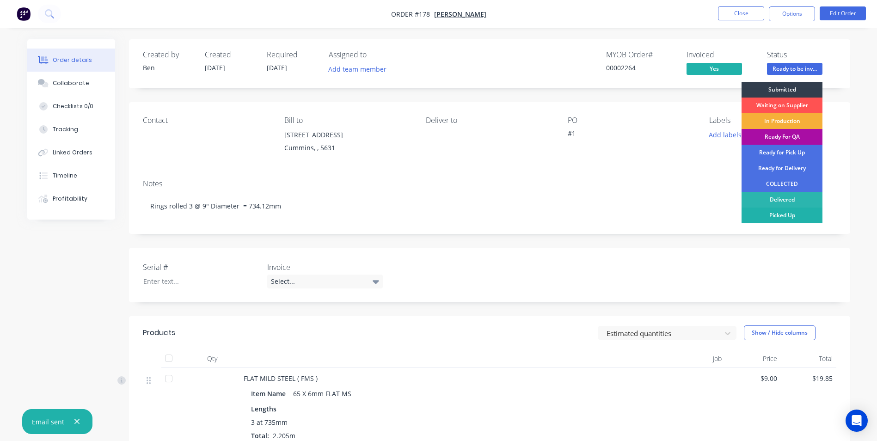
click at [800, 211] on div "Picked Up" at bounding box center [781, 216] width 81 height 16
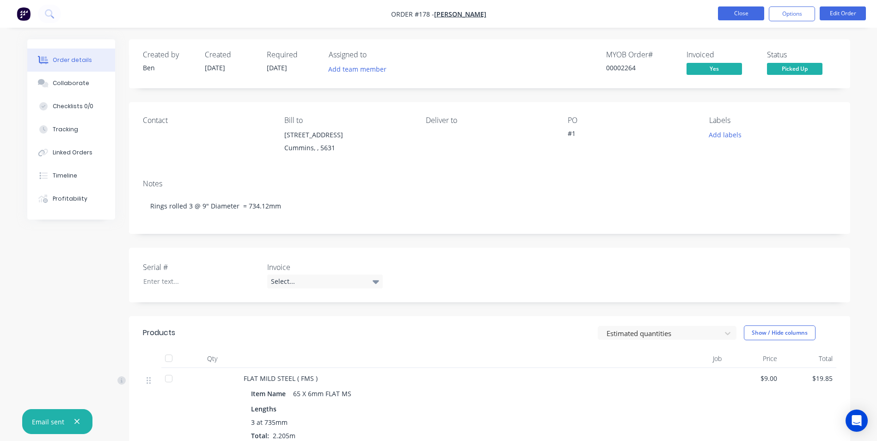
click at [740, 14] on button "Close" at bounding box center [741, 13] width 46 height 14
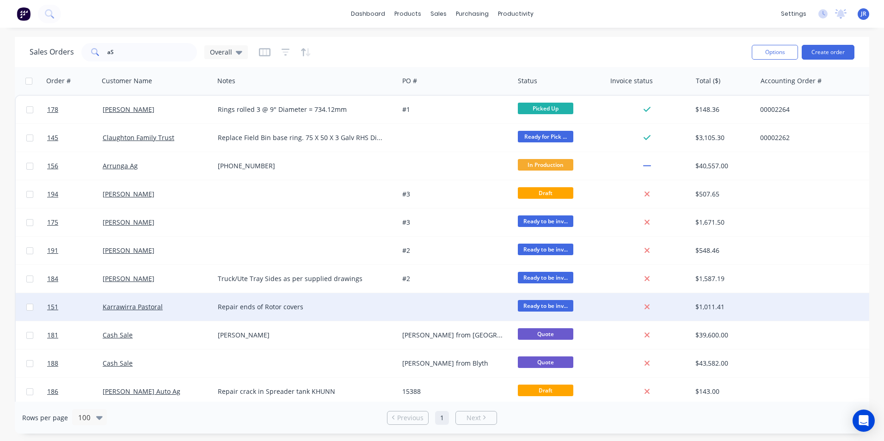
click at [178, 308] on div "Karrawirra Pastoral" at bounding box center [154, 306] width 103 height 9
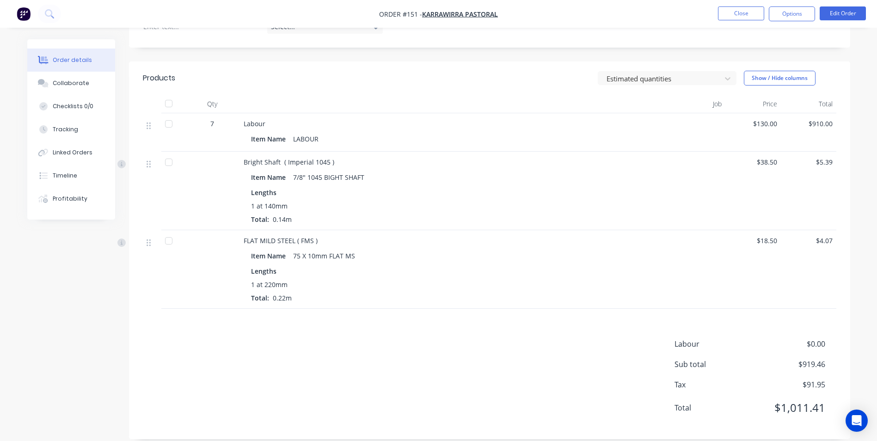
scroll to position [276, 0]
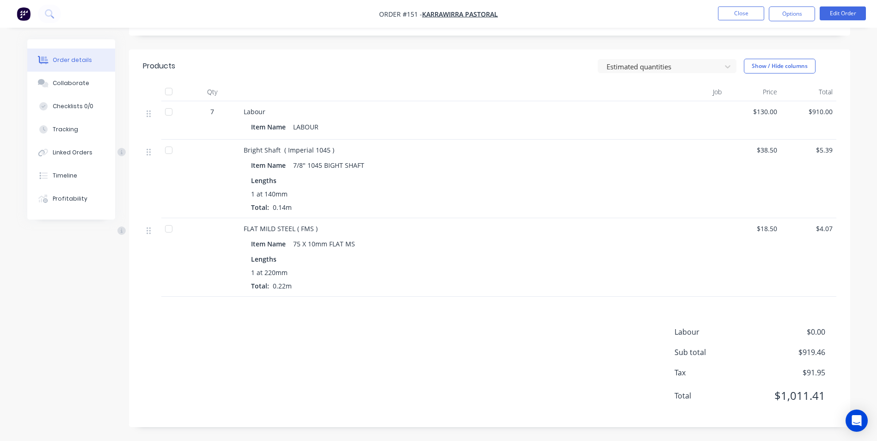
click at [324, 127] on div "Item Name LABOUR" at bounding box center [448, 126] width 394 height 13
click at [319, 127] on div "LABOUR" at bounding box center [305, 126] width 33 height 13
click at [271, 117] on div "Labour Item Name LABOUR" at bounding box center [448, 120] width 416 height 38
click at [269, 111] on div "Labour" at bounding box center [448, 112] width 409 height 10
click at [318, 128] on div "LABOUR" at bounding box center [305, 126] width 33 height 13
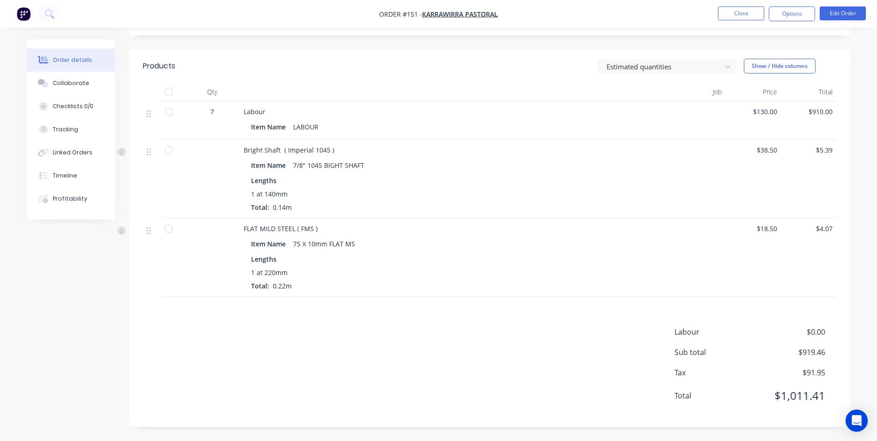
click at [301, 129] on div "LABOUR" at bounding box center [305, 126] width 33 height 13
click at [835, 14] on button "Edit Order" at bounding box center [842, 13] width 46 height 14
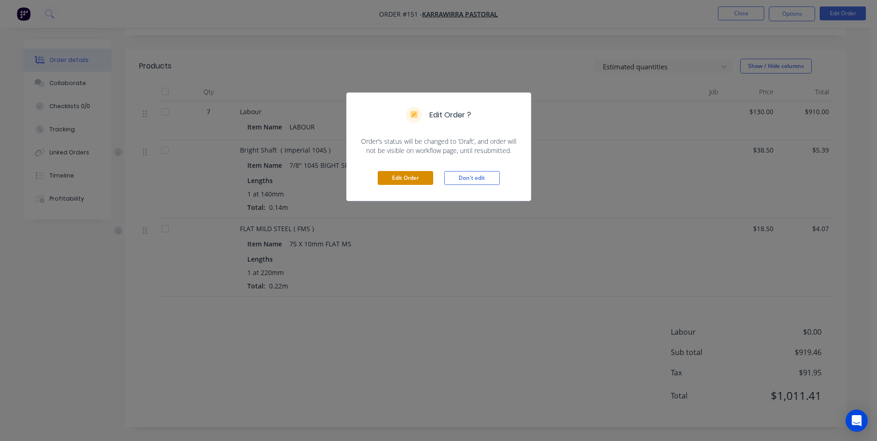
click at [395, 181] on button "Edit Order" at bounding box center [405, 178] width 55 height 14
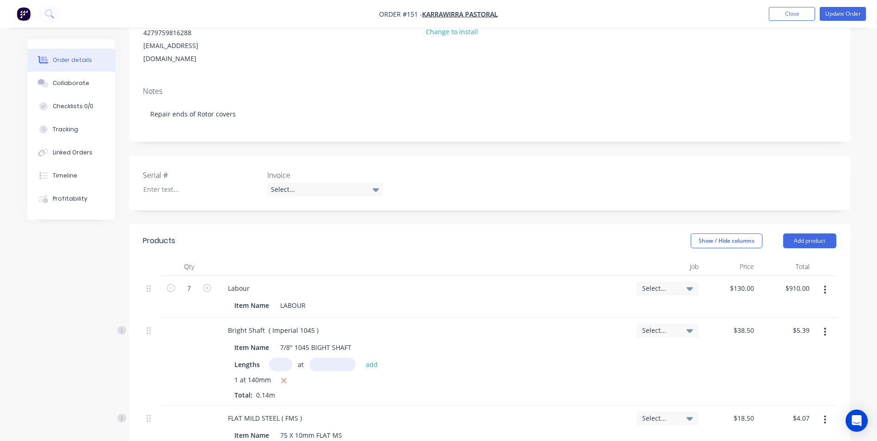
scroll to position [139, 0]
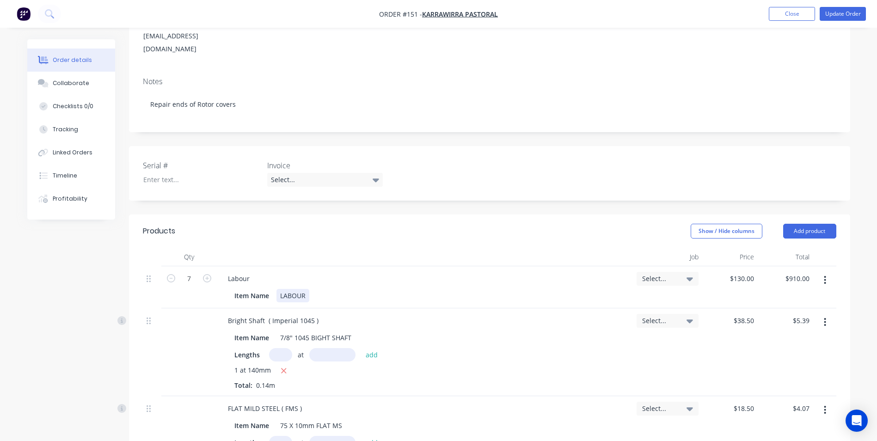
click at [306, 289] on div "LABOUR" at bounding box center [292, 295] width 33 height 13
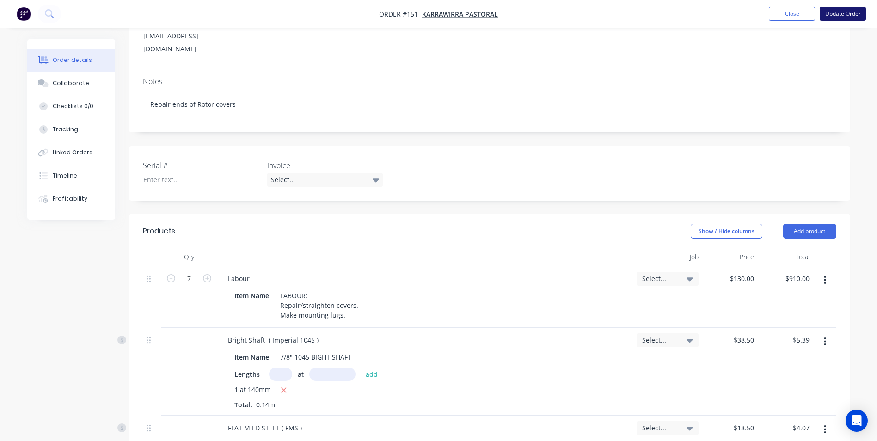
click at [837, 13] on button "Update Order" at bounding box center [842, 14] width 46 height 14
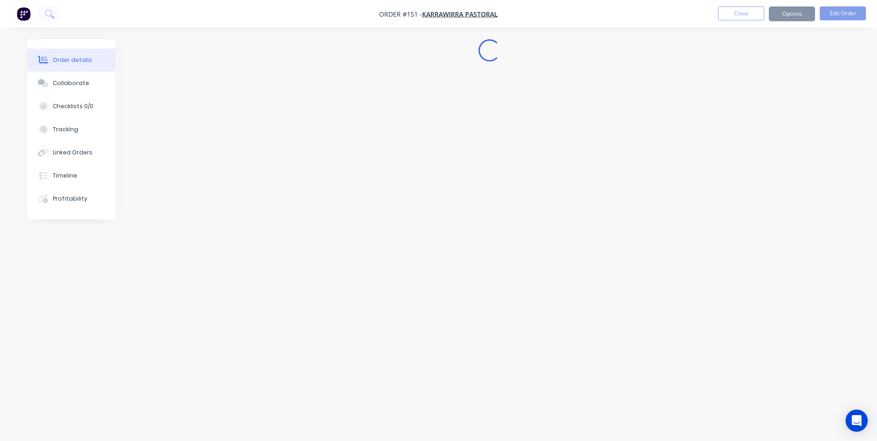
scroll to position [0, 0]
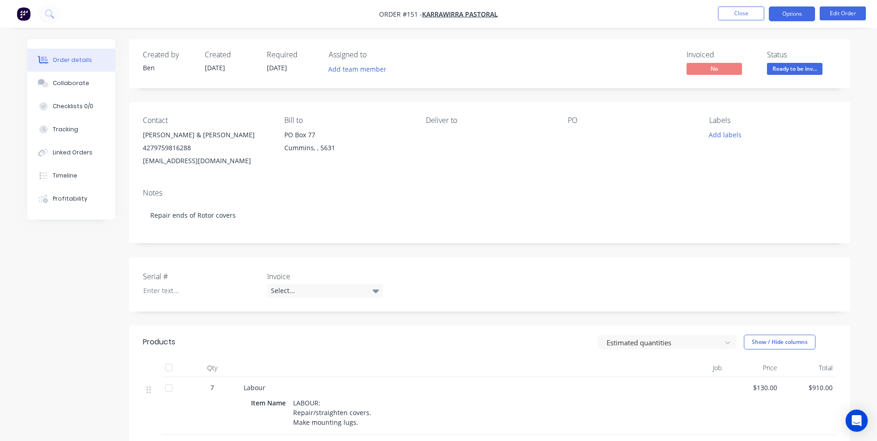
click at [790, 17] on button "Options" at bounding box center [792, 13] width 46 height 15
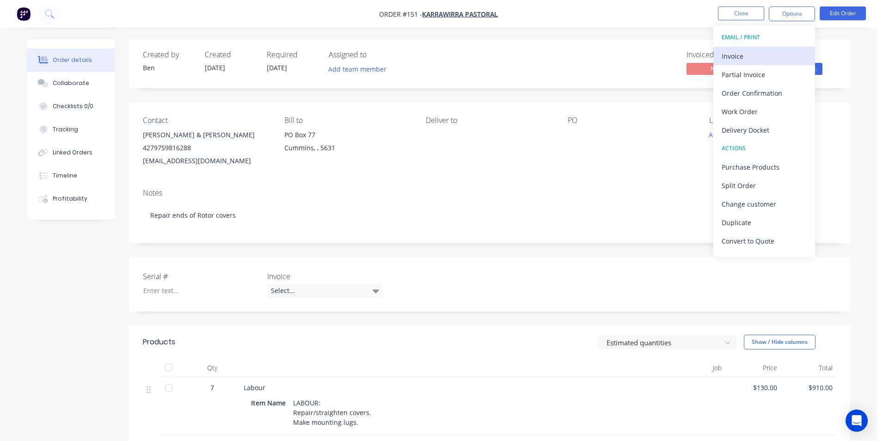
click at [757, 55] on div "Invoice" at bounding box center [763, 55] width 85 height 13
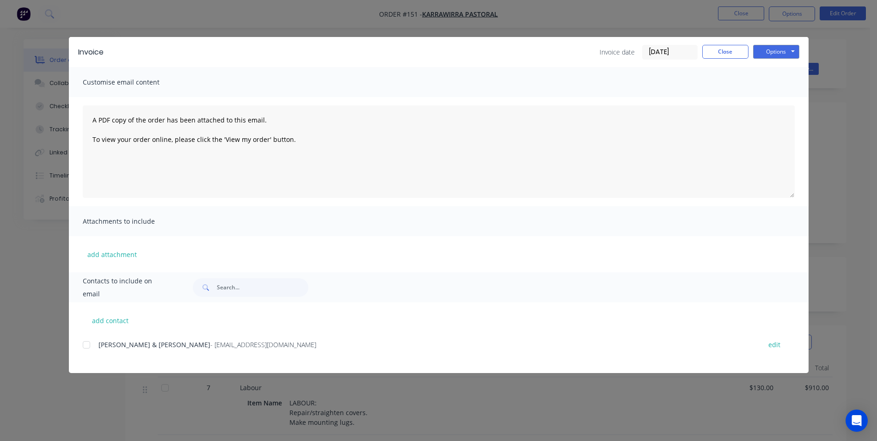
click at [88, 347] on div at bounding box center [86, 345] width 18 height 18
click at [721, 54] on button "Close" at bounding box center [725, 52] width 46 height 14
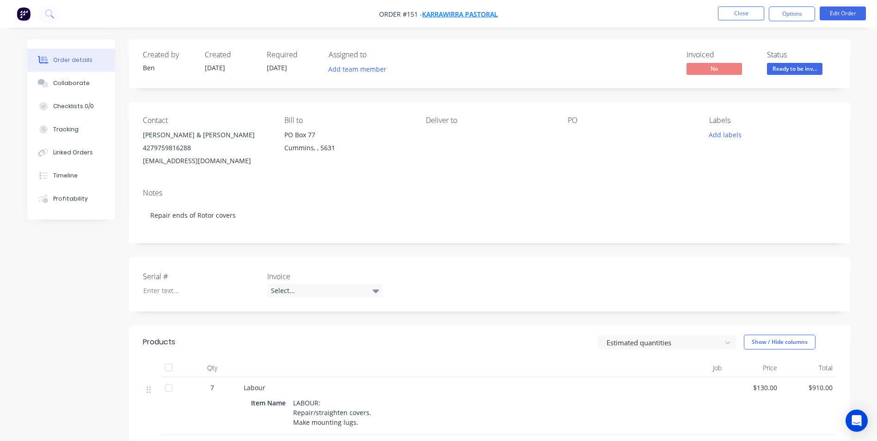
click at [476, 12] on span "Karrawirra Pastoral" at bounding box center [460, 14] width 76 height 9
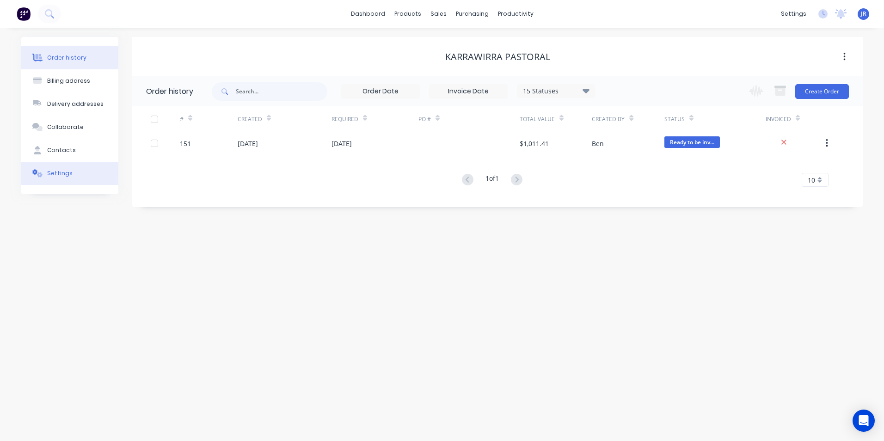
click at [63, 172] on div "Settings" at bounding box center [59, 173] width 25 height 8
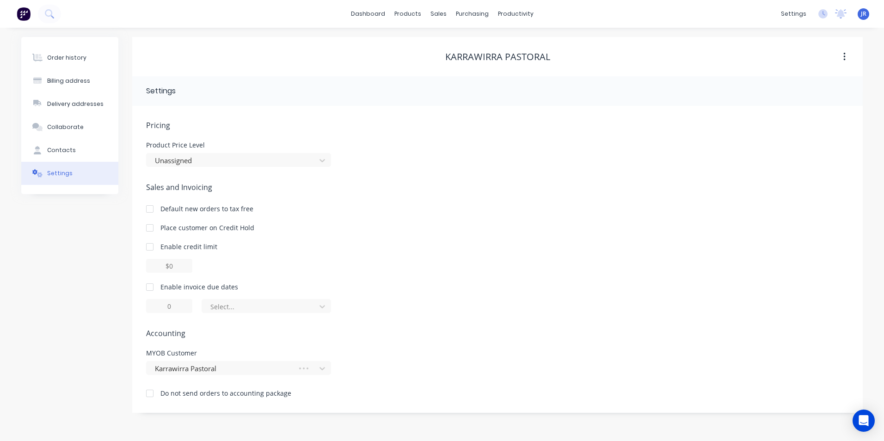
drag, startPoint x: 147, startPoint y: 284, endPoint x: 150, endPoint y: 289, distance: 6.0
click at [147, 285] on div at bounding box center [149, 287] width 18 height 18
drag, startPoint x: 171, startPoint y: 308, endPoint x: 158, endPoint y: 307, distance: 13.0
click at [158, 307] on input "1" at bounding box center [169, 306] width 46 height 14
type input "14"
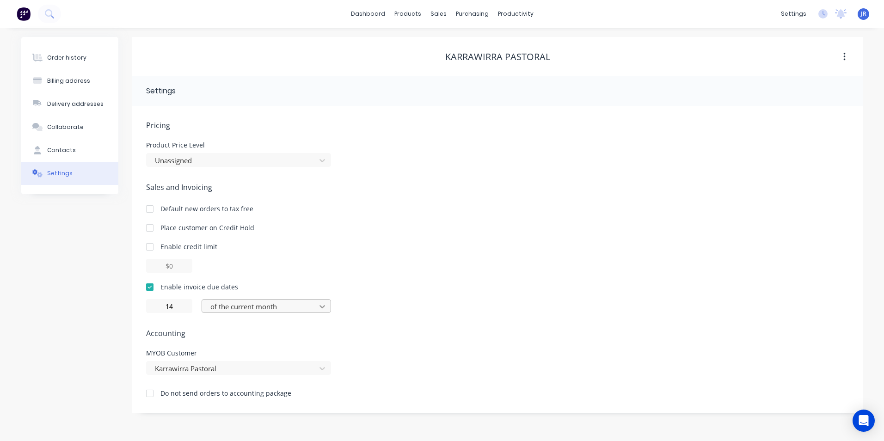
click at [319, 308] on icon at bounding box center [322, 306] width 9 height 9
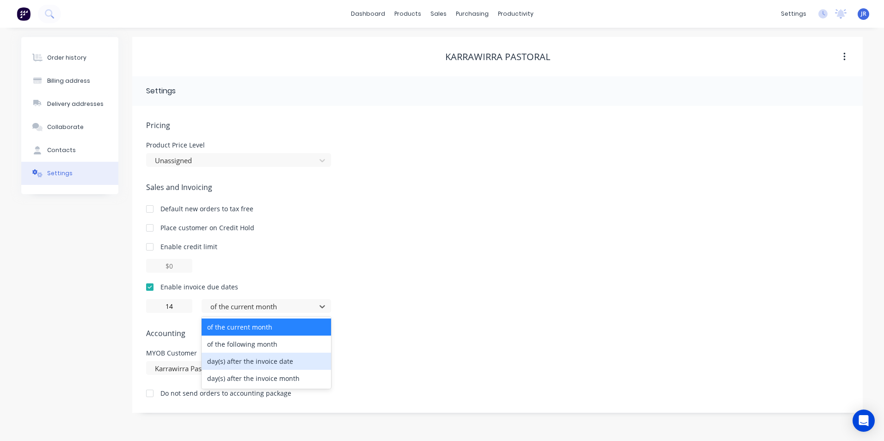
click at [298, 361] on div "day(s) after the invoice date" at bounding box center [266, 361] width 129 height 17
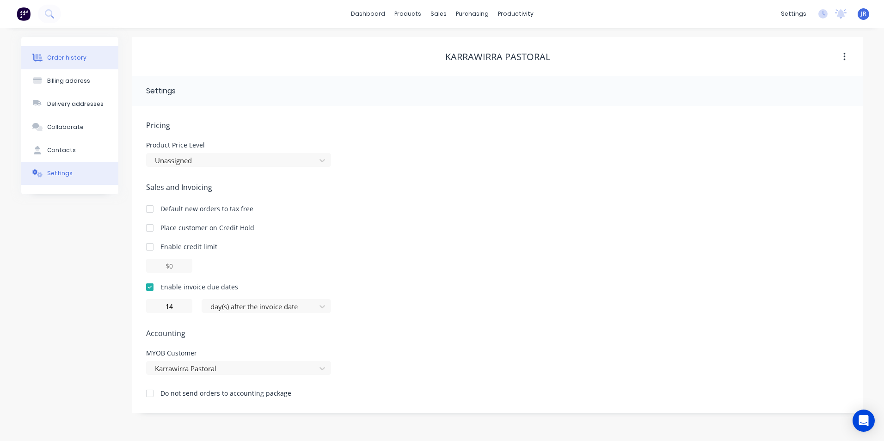
click at [52, 54] on div "Order history" at bounding box center [66, 58] width 39 height 8
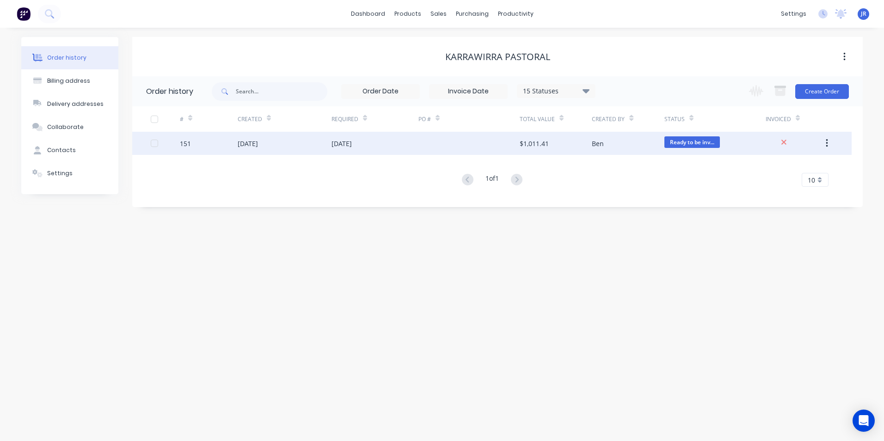
click at [486, 146] on div at bounding box center [468, 143] width 101 height 23
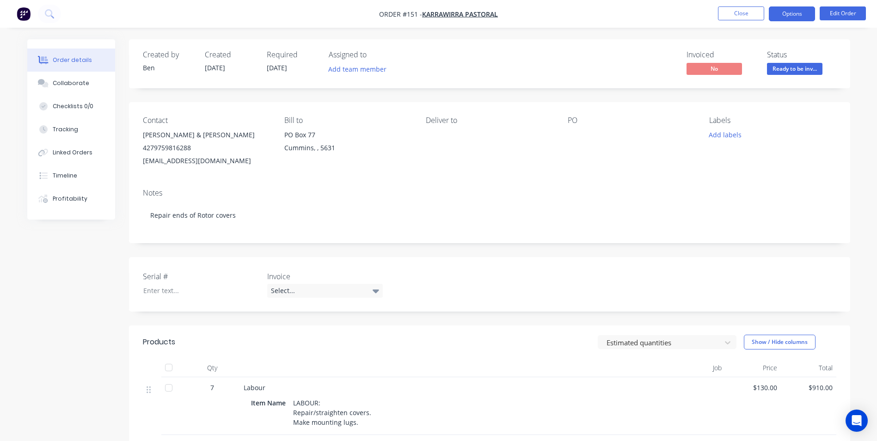
click at [802, 11] on button "Options" at bounding box center [792, 13] width 46 height 15
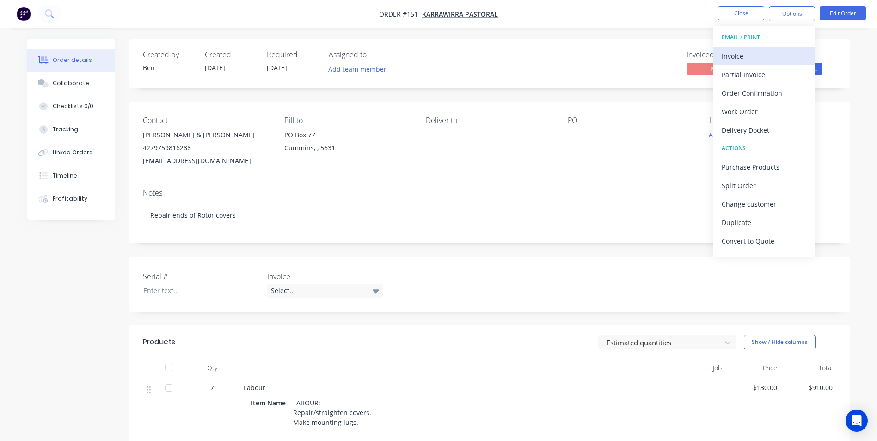
click at [765, 53] on div "Invoice" at bounding box center [763, 55] width 85 height 13
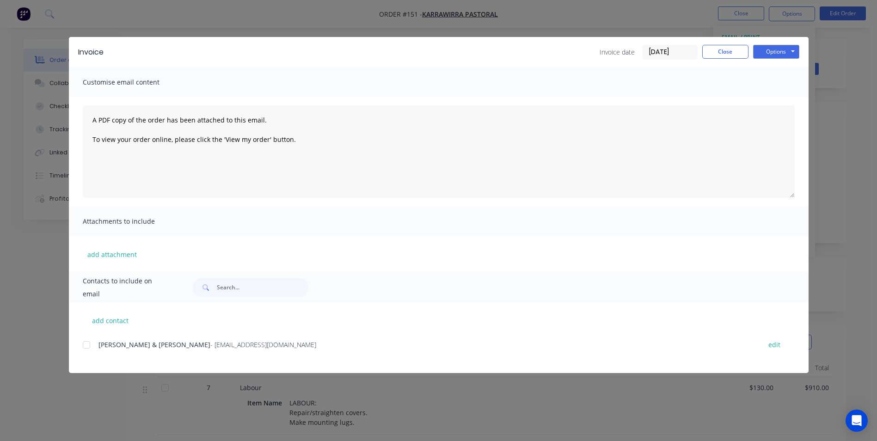
click at [85, 344] on div at bounding box center [86, 345] width 18 height 18
click at [784, 56] on button "Options" at bounding box center [776, 52] width 46 height 14
click at [789, 98] on button "Email" at bounding box center [782, 98] width 59 height 15
click at [730, 49] on button "Close" at bounding box center [725, 52] width 46 height 14
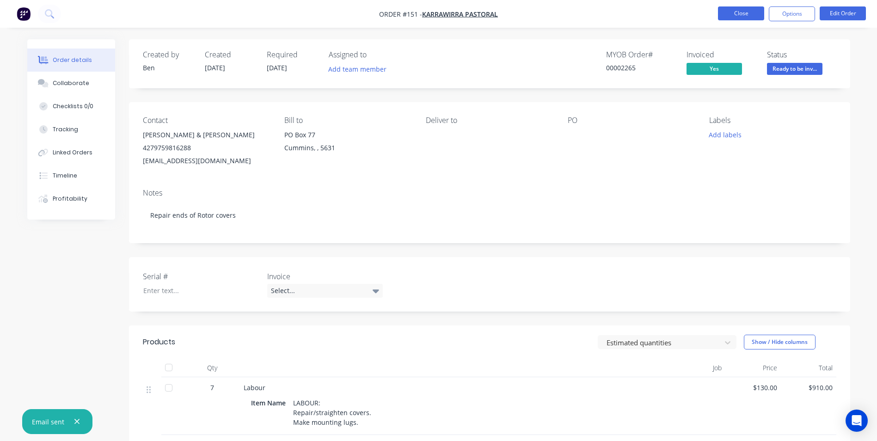
click at [744, 10] on button "Close" at bounding box center [741, 13] width 46 height 14
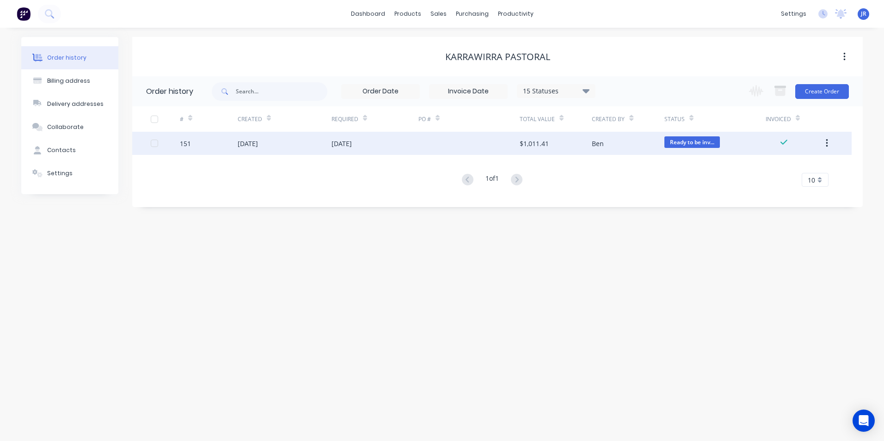
click at [703, 148] on div "Ready to be inv..." at bounding box center [691, 143] width 55 height 14
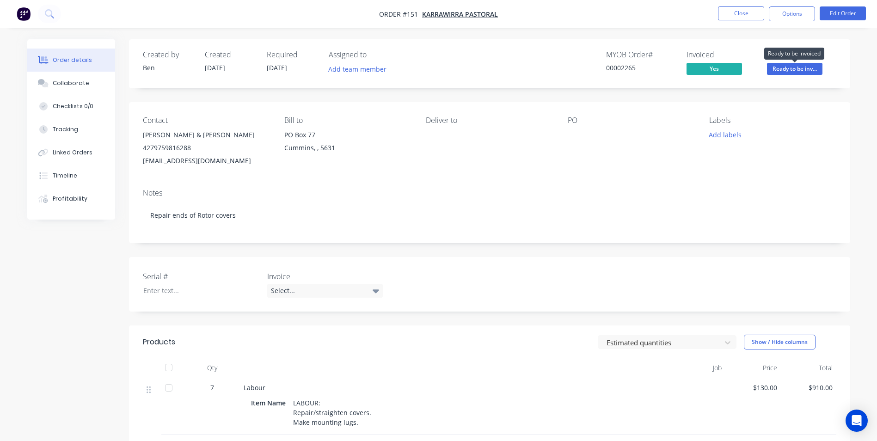
click at [801, 66] on span "Ready to be inv..." at bounding box center [794, 69] width 55 height 12
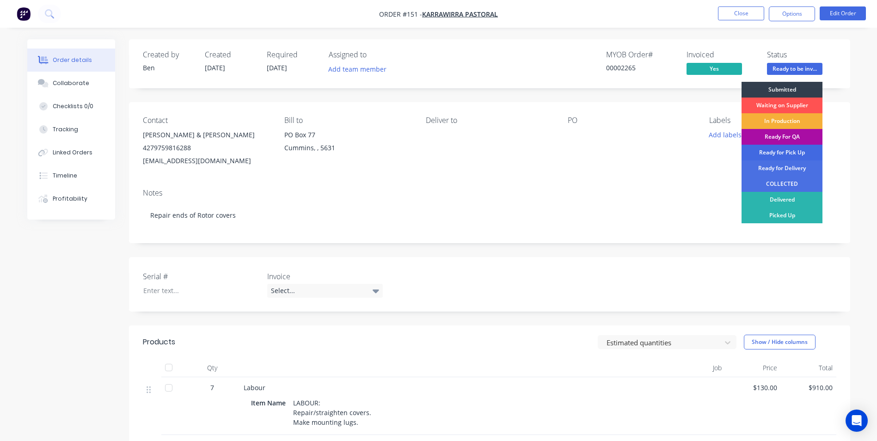
click at [796, 154] on div "Ready for Pick Up" at bounding box center [781, 153] width 81 height 16
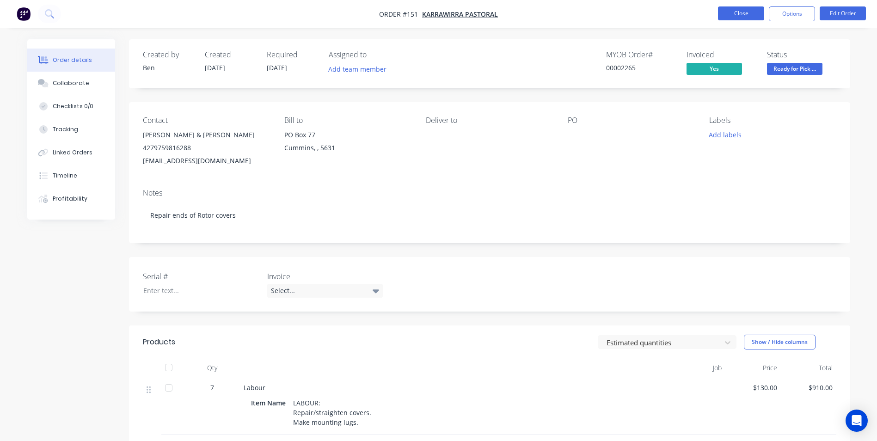
click at [739, 15] on button "Close" at bounding box center [741, 13] width 46 height 14
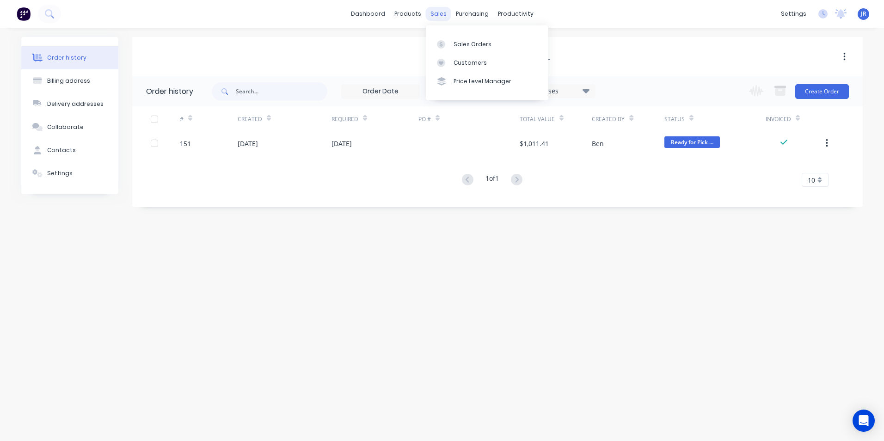
click at [443, 15] on div "sales" at bounding box center [438, 14] width 25 height 14
click at [455, 49] on link "Sales Orders" at bounding box center [487, 44] width 122 height 18
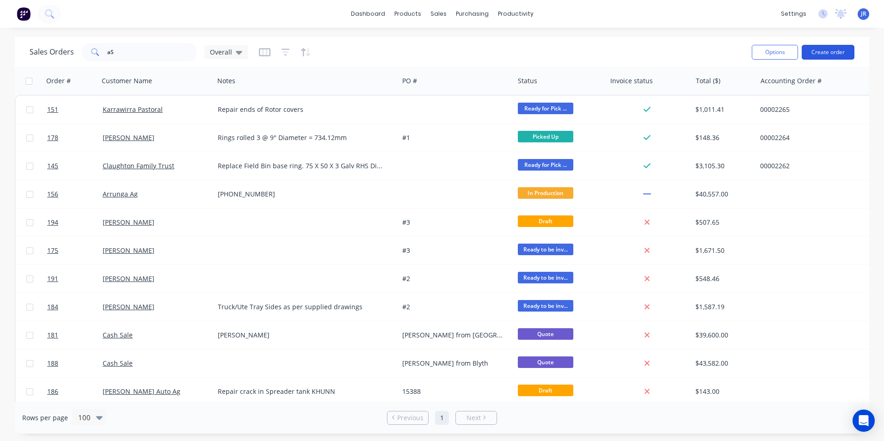
click at [814, 53] on button "Create order" at bounding box center [827, 52] width 53 height 15
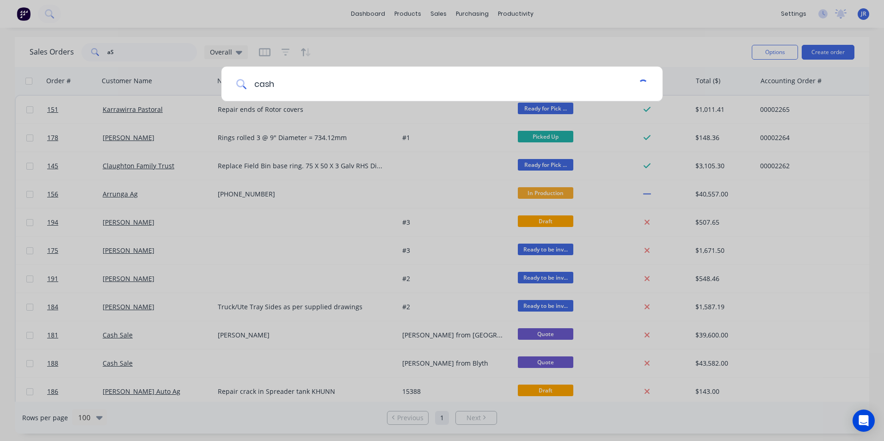
type input "cash"
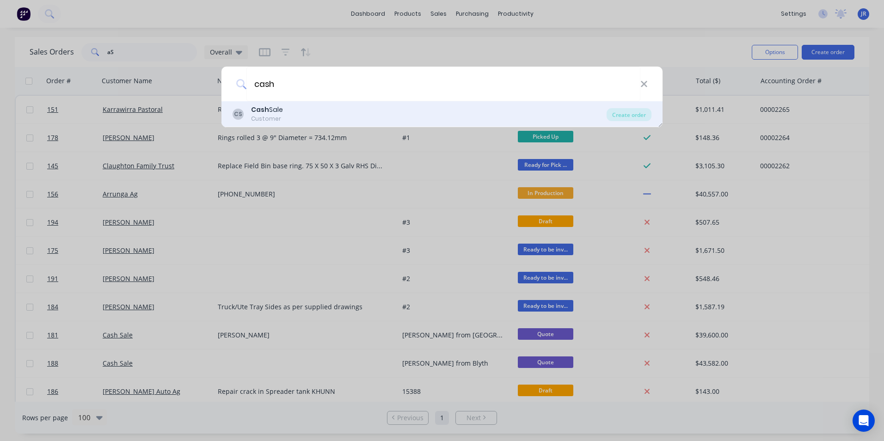
click at [288, 121] on div "CS Cash Sale Customer" at bounding box center [419, 114] width 374 height 18
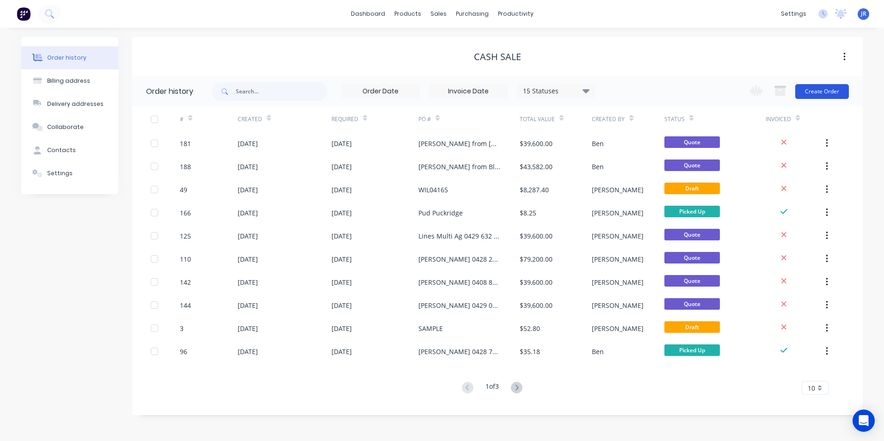
click at [828, 92] on button "Create Order" at bounding box center [822, 91] width 54 height 15
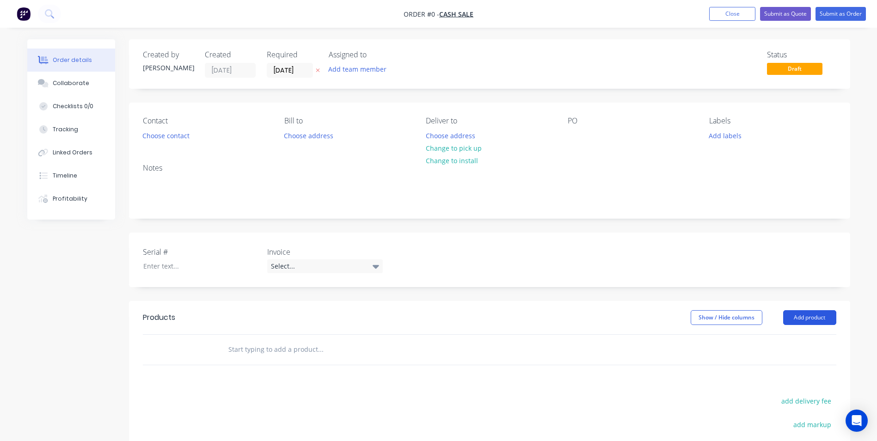
click at [810, 318] on button "Add product" at bounding box center [809, 317] width 53 height 15
click at [766, 340] on div "Product catalogue" at bounding box center [792, 340] width 71 height 13
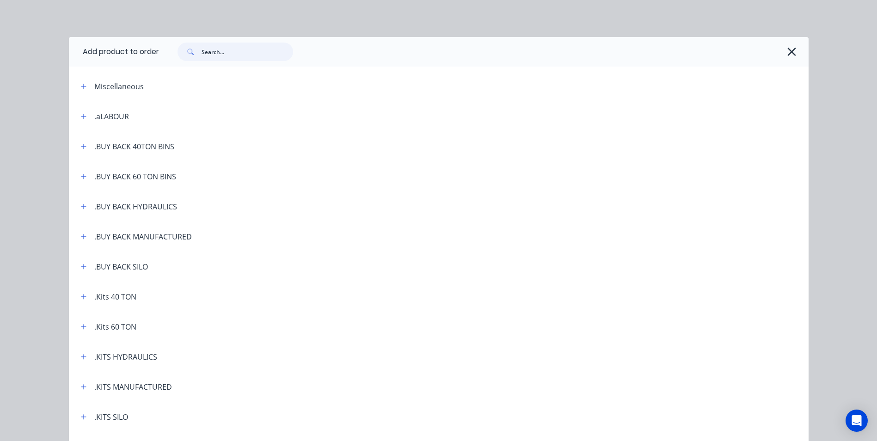
click at [204, 49] on input "text" at bounding box center [248, 52] width 92 height 18
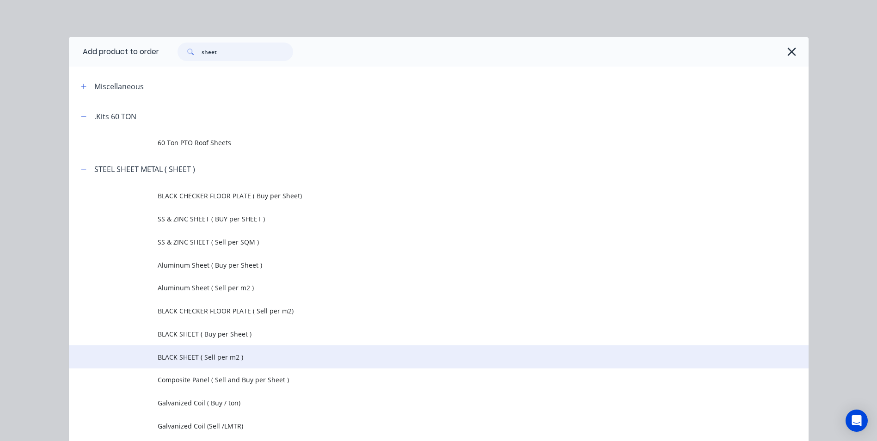
type input "sheet"
click at [228, 357] on span "BLACK SHEET ( Sell per m2 )" at bounding box center [418, 357] width 520 height 10
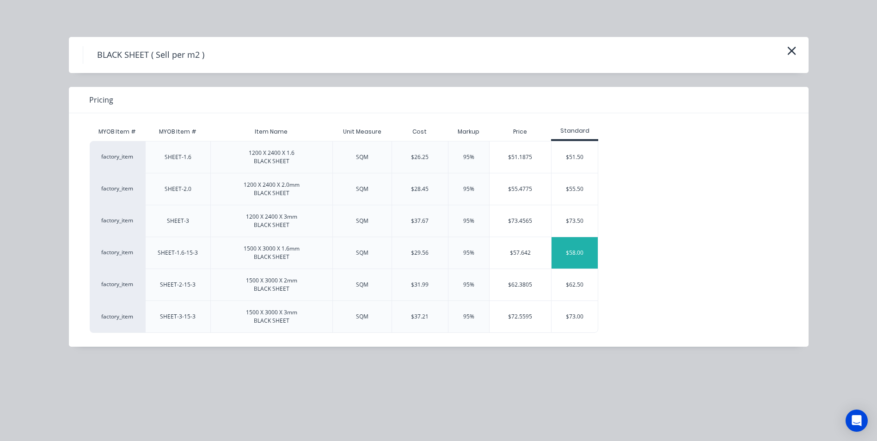
click at [573, 252] on div "$58.00" at bounding box center [574, 252] width 46 height 31
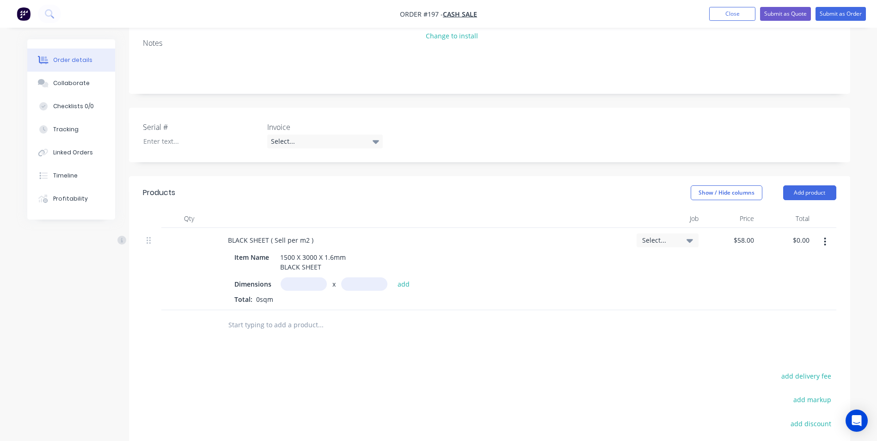
scroll to position [139, 0]
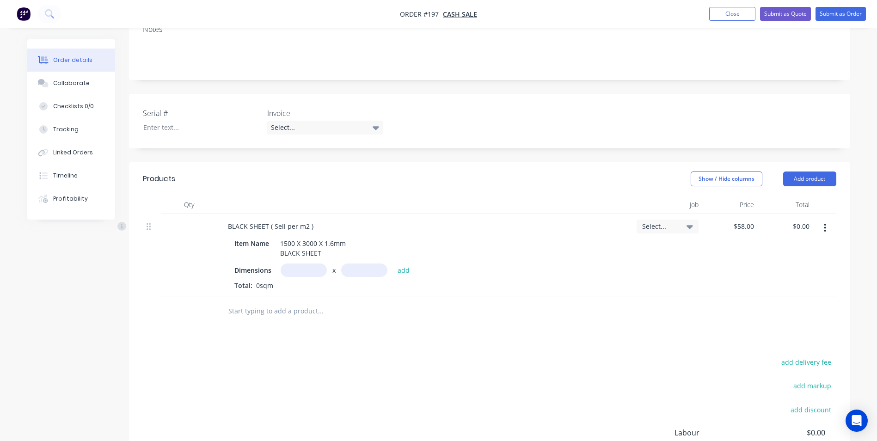
click at [310, 266] on input "text" at bounding box center [304, 269] width 46 height 13
type input "3000m"
click at [358, 274] on input "text" at bounding box center [364, 269] width 46 height 13
type input "1500m"
click at [405, 270] on button "add" at bounding box center [404, 269] width 22 height 12
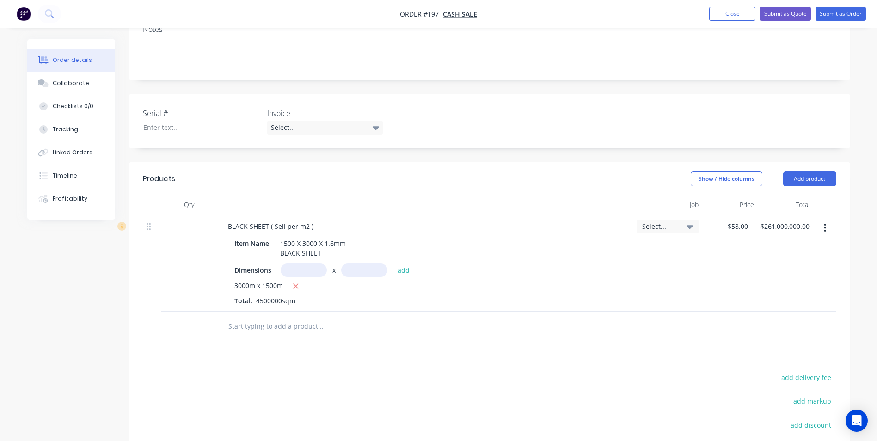
click at [307, 267] on input "text" at bounding box center [304, 269] width 46 height 13
click at [295, 287] on icon "button" at bounding box center [296, 286] width 6 height 8
type input "$0.00"
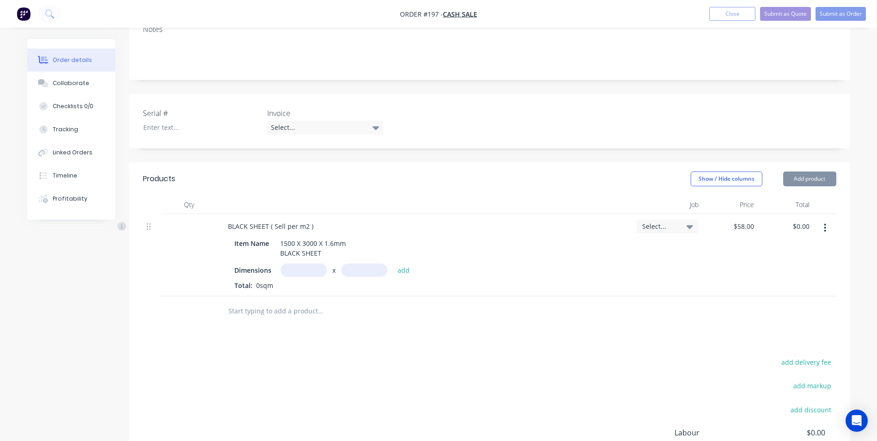
click at [303, 270] on input "text" at bounding box center [304, 269] width 46 height 13
type input "4"
type input "3m"
click at [357, 267] on input "text" at bounding box center [364, 269] width 46 height 13
type input "1.5m"
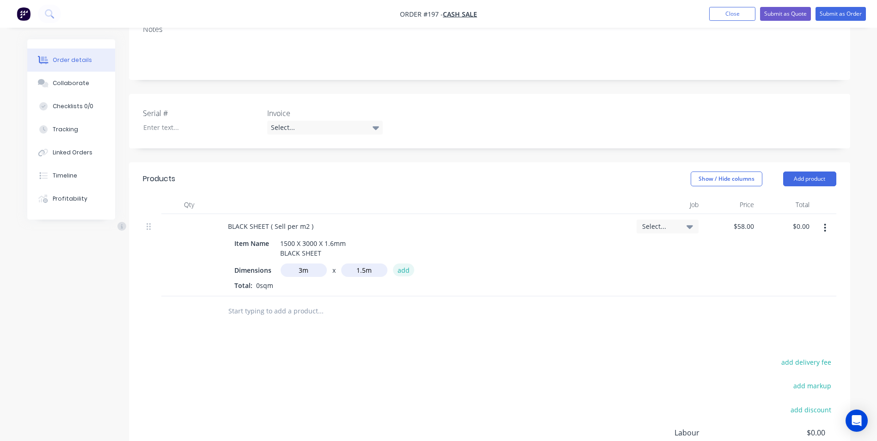
click at [405, 271] on button "add" at bounding box center [404, 269] width 22 height 12
type input "$261.00"
click at [321, 269] on input "text" at bounding box center [304, 269] width 46 height 13
type input "3m"
type input "1.5m"
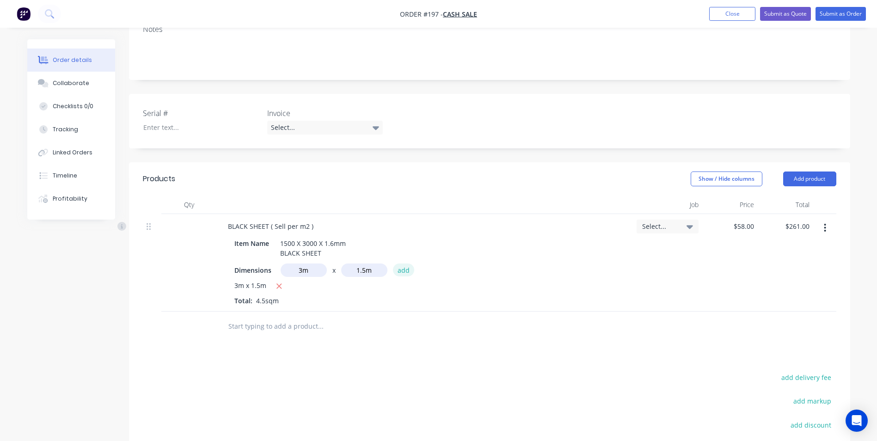
click at [402, 268] on button "add" at bounding box center [404, 269] width 22 height 12
click at [280, 286] on icon "button" at bounding box center [279, 286] width 6 height 8
type input "$261.00"
click at [835, 12] on button "Submit as Order" at bounding box center [840, 14] width 50 height 14
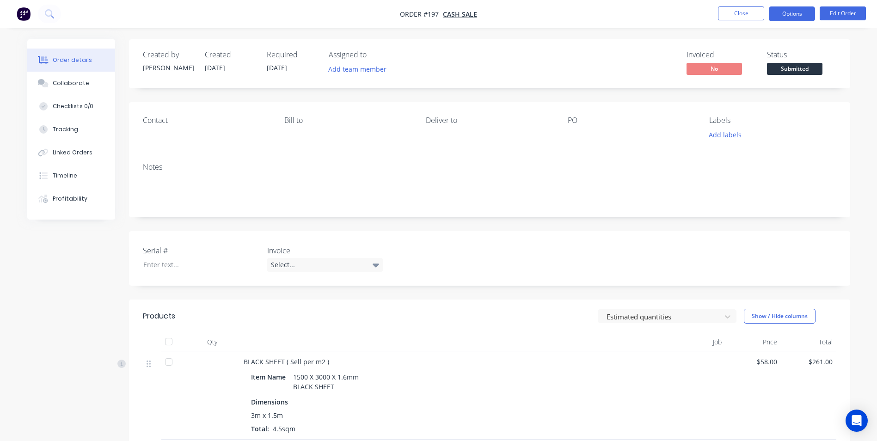
click at [798, 15] on button "Options" at bounding box center [792, 13] width 46 height 15
click at [833, 16] on button "Edit Order" at bounding box center [842, 13] width 46 height 14
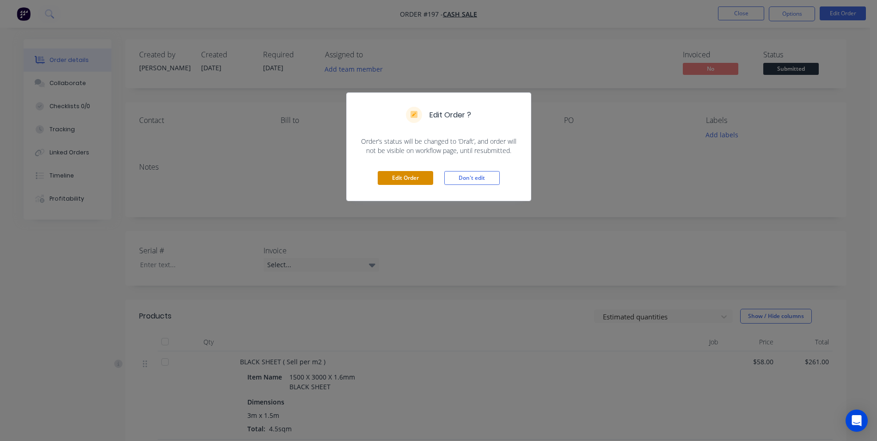
click at [390, 172] on button "Edit Order" at bounding box center [405, 178] width 55 height 14
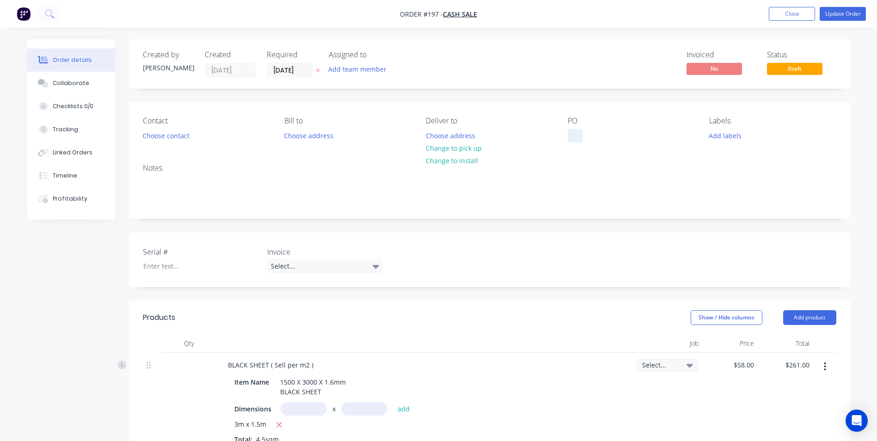
click at [575, 134] on div at bounding box center [575, 135] width 15 height 13
click at [836, 12] on button "Update Order" at bounding box center [842, 14] width 46 height 14
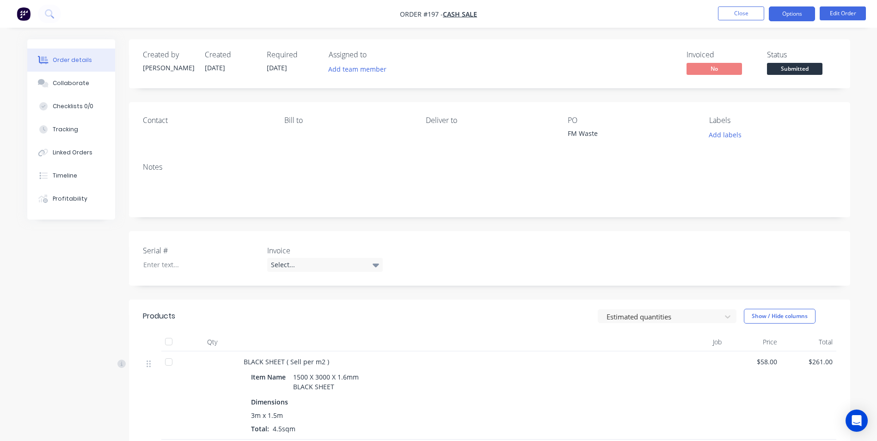
click at [794, 15] on button "Options" at bounding box center [792, 13] width 46 height 15
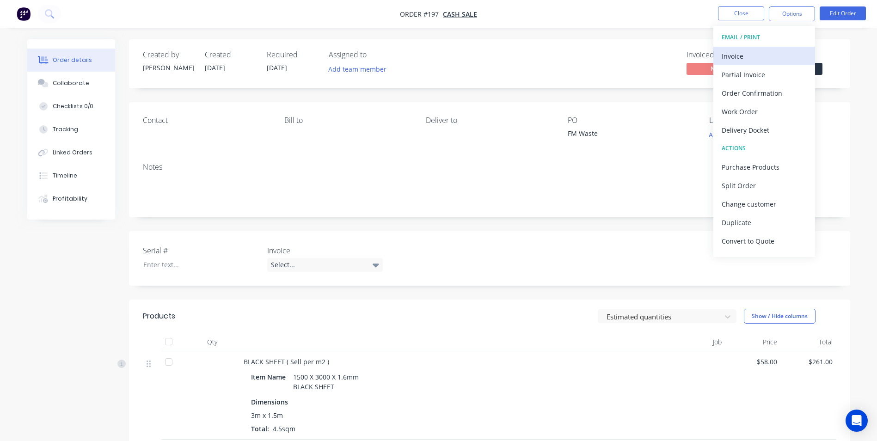
click at [750, 58] on div "Invoice" at bounding box center [763, 55] width 85 height 13
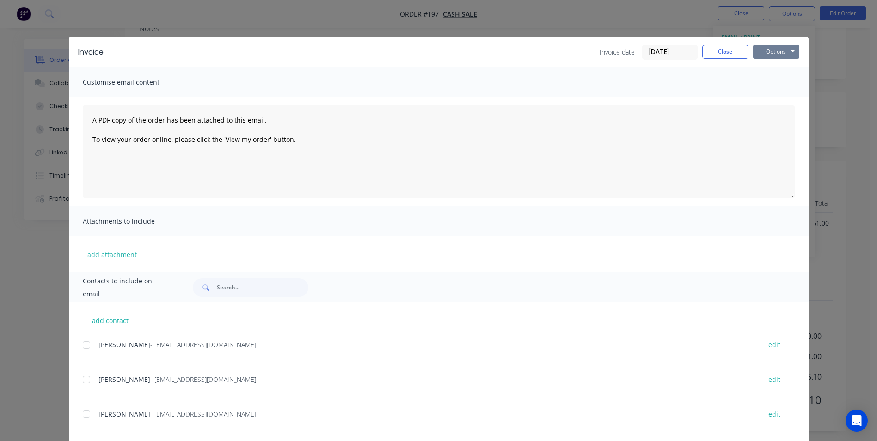
click at [787, 51] on button "Options" at bounding box center [776, 52] width 46 height 14
click at [776, 87] on button "Print" at bounding box center [782, 83] width 59 height 15
